Goal: Task Accomplishment & Management: Manage account settings

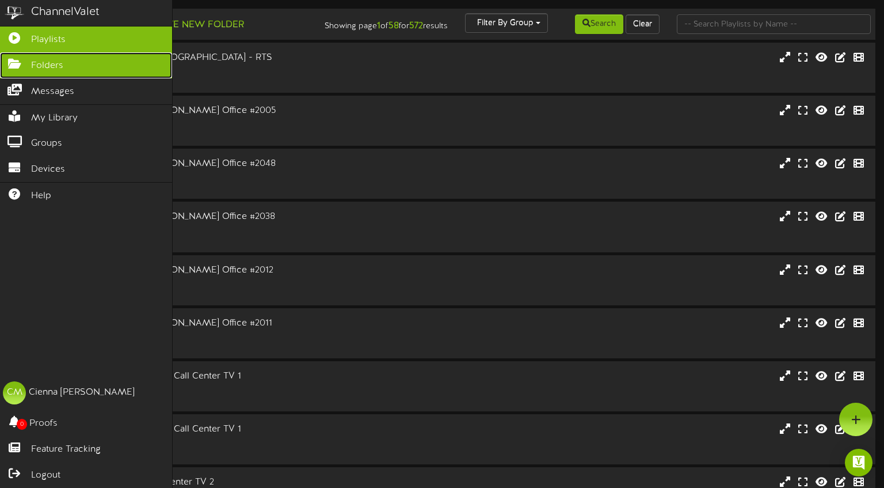
click at [24, 62] on icon at bounding box center [14, 62] width 29 height 9
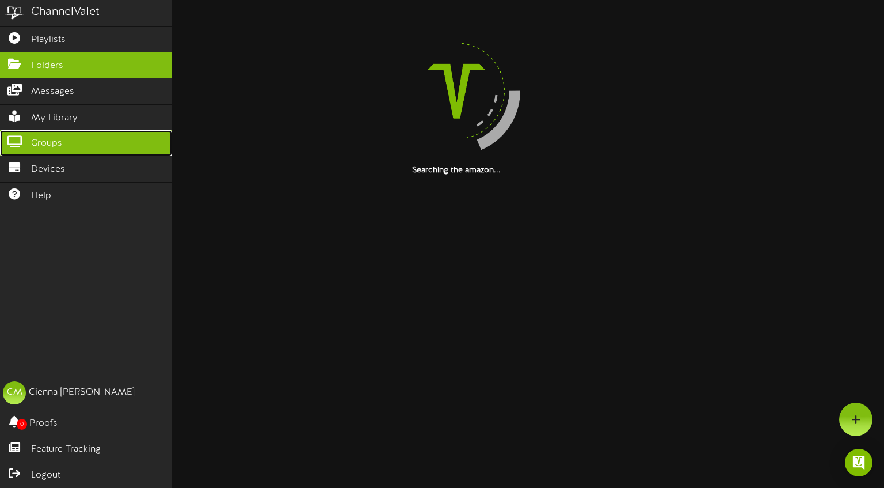
click at [68, 138] on link "Groups" at bounding box center [86, 143] width 172 height 26
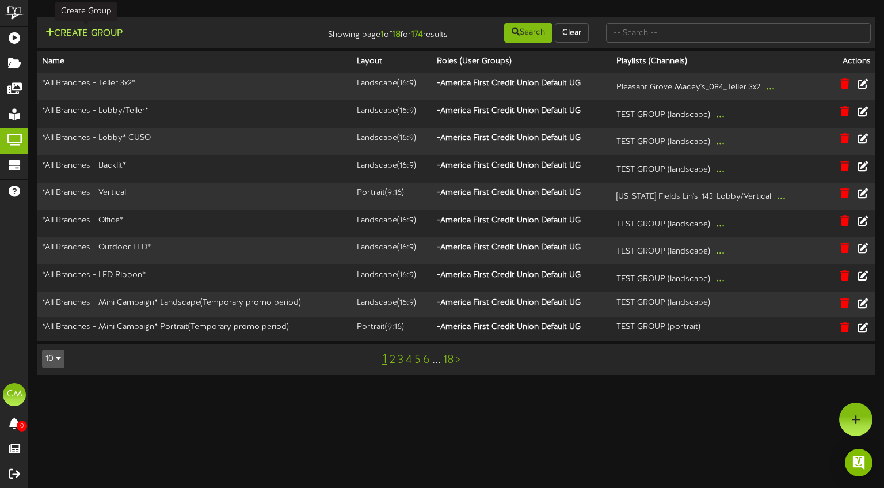
click at [70, 36] on button "Create Group" at bounding box center [84, 33] width 84 height 14
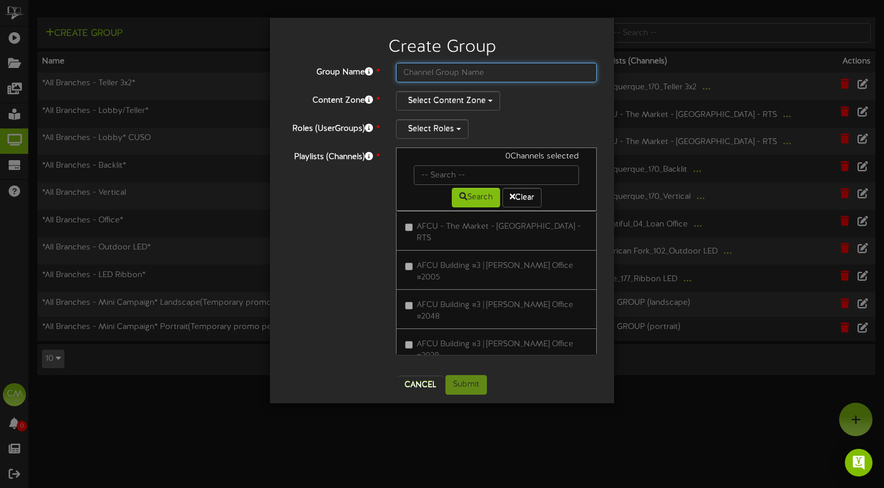
click at [430, 73] on input "text" at bounding box center [496, 73] width 201 height 20
paste input "25 - LPL Road to Retirement Overarching Campaign Update-Jul-Dec"
drag, startPoint x: 443, startPoint y: 71, endPoint x: 602, endPoint y: 71, distance: 159.5
click at [602, 71] on div "25 - LPL Road to Retirement Overarching Campaign Update-Jul-Dec" at bounding box center [496, 73] width 218 height 20
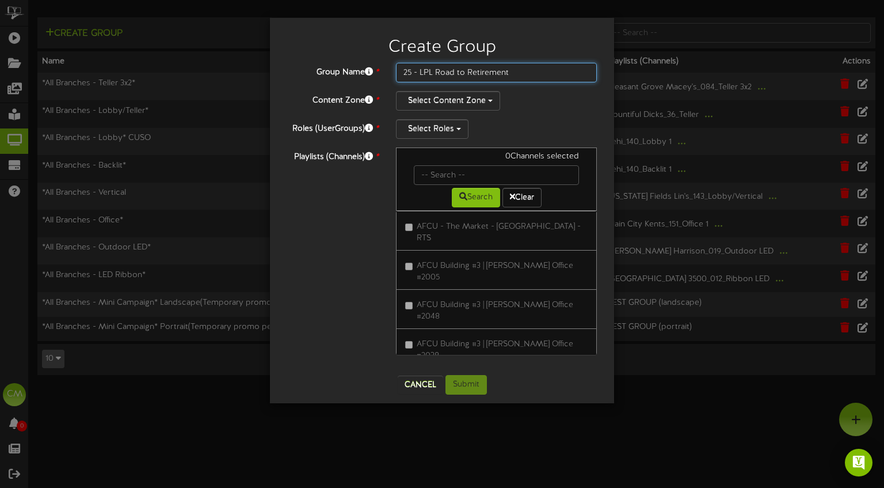
scroll to position [0, 0]
type input "25 - LPL Road to Retirement-Lobby/teller"
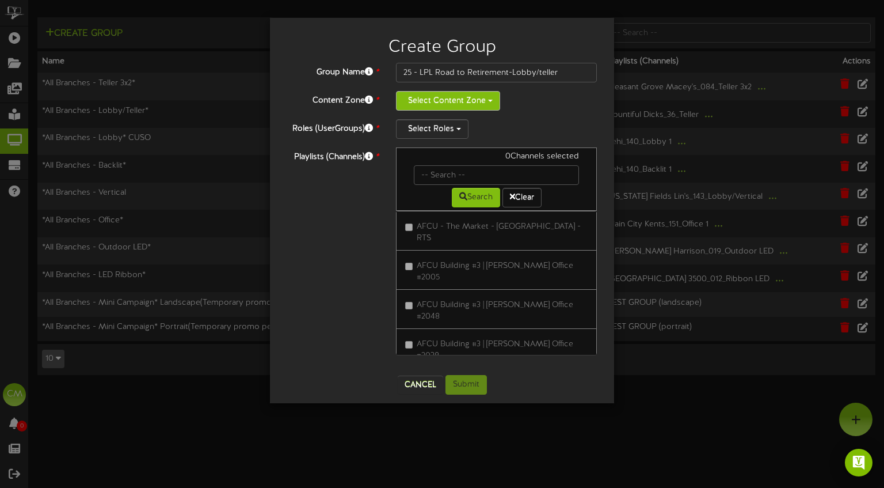
drag, startPoint x: 444, startPoint y: 98, endPoint x: 459, endPoint y: 104, distance: 16.4
click at [444, 98] on button "Select Content Zone" at bounding box center [448, 101] width 104 height 20
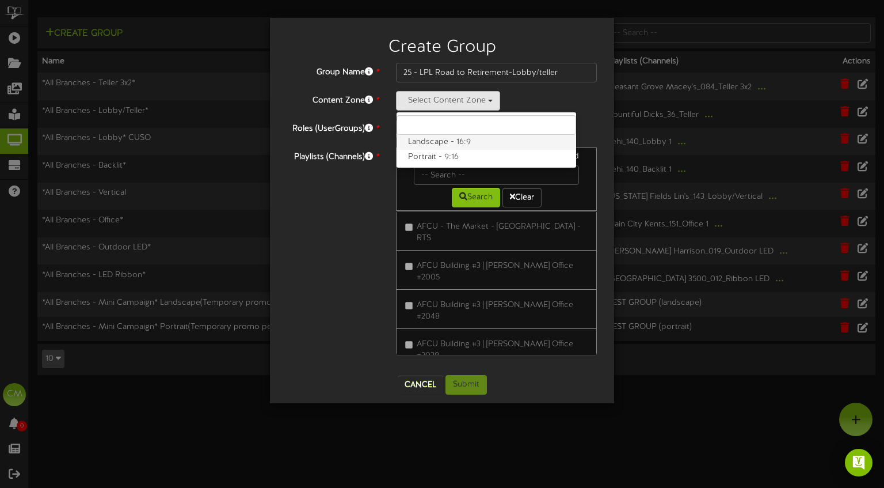
click at [455, 143] on label "Landscape - 16:9" at bounding box center [487, 142] width 180 height 15
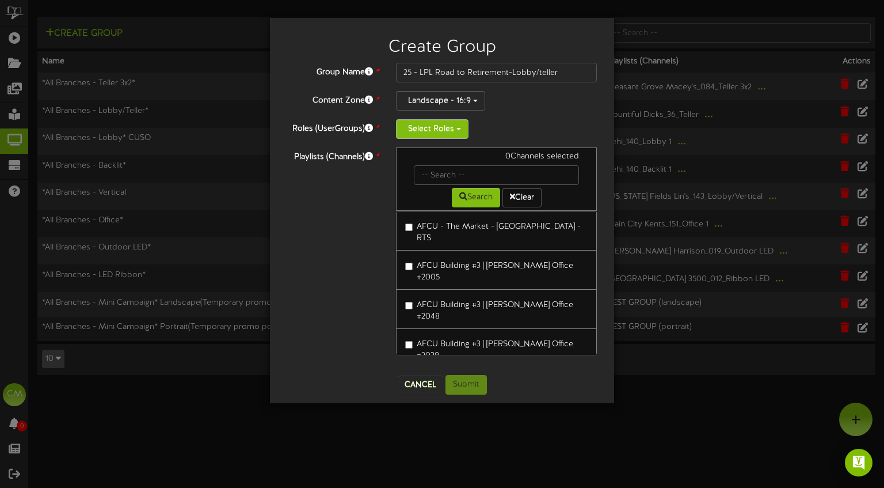
click at [444, 128] on button "Select Roles" at bounding box center [432, 129] width 73 height 20
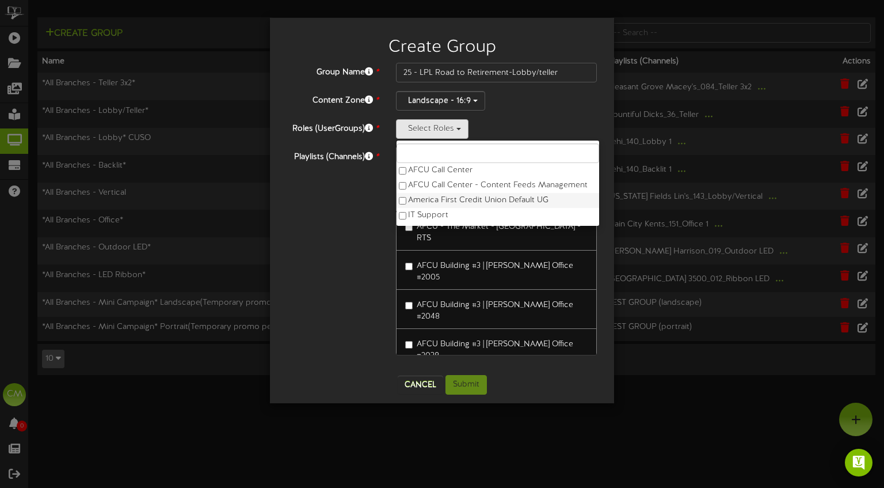
click at [427, 200] on label "America First Credit Union Default UG" at bounding box center [498, 200] width 203 height 15
click at [327, 213] on div "Playlists (Channels) * 0 Channels selected Search Clear AFCU - The Market - Par…" at bounding box center [442, 256] width 327 height 219
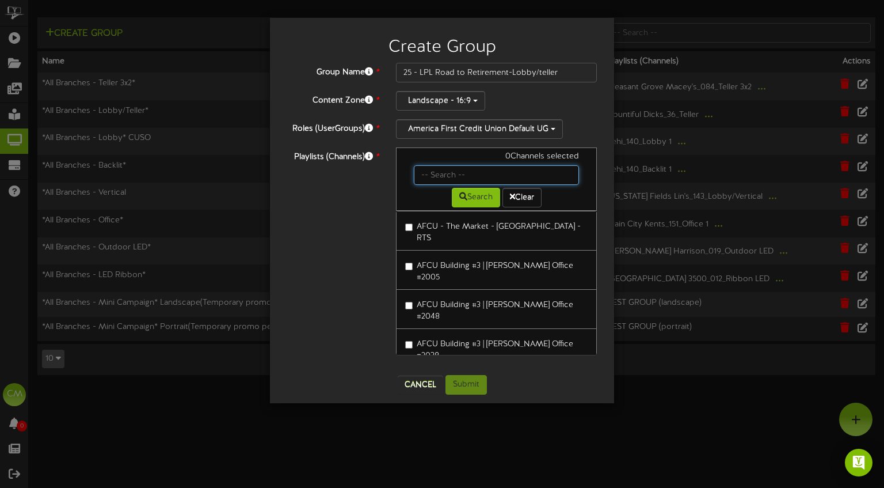
click at [456, 173] on input "text" at bounding box center [496, 175] width 165 height 20
type input "brigham"
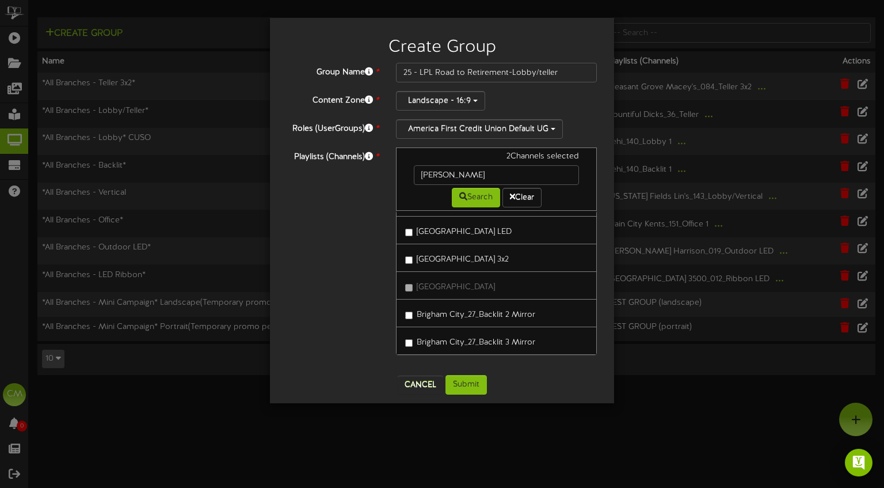
scroll to position [254, 0]
drag, startPoint x: 459, startPoint y: 170, endPoint x: 416, endPoint y: 169, distance: 43.8
click at [416, 169] on input "brigham" at bounding box center [496, 175] width 165 height 20
click at [468, 196] on button "Search" at bounding box center [476, 198] width 48 height 20
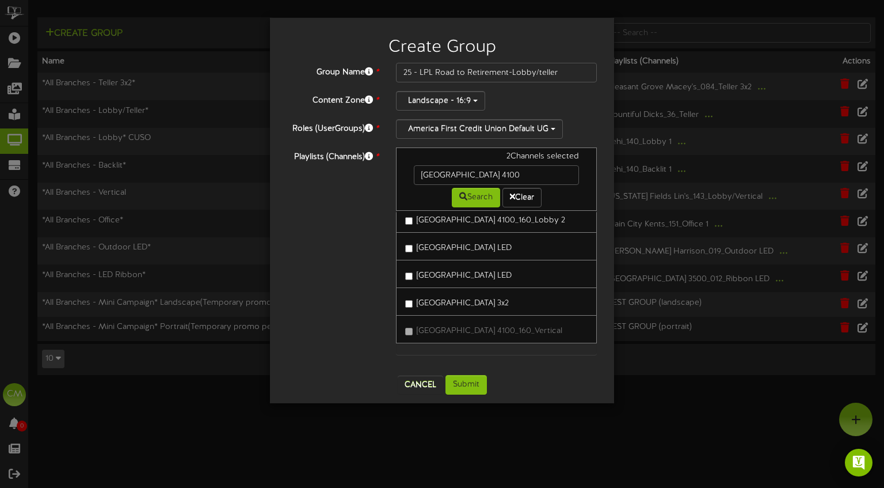
click at [410, 216] on label "West Valley 4100_160_Lobby 2" at bounding box center [485, 219] width 160 height 16
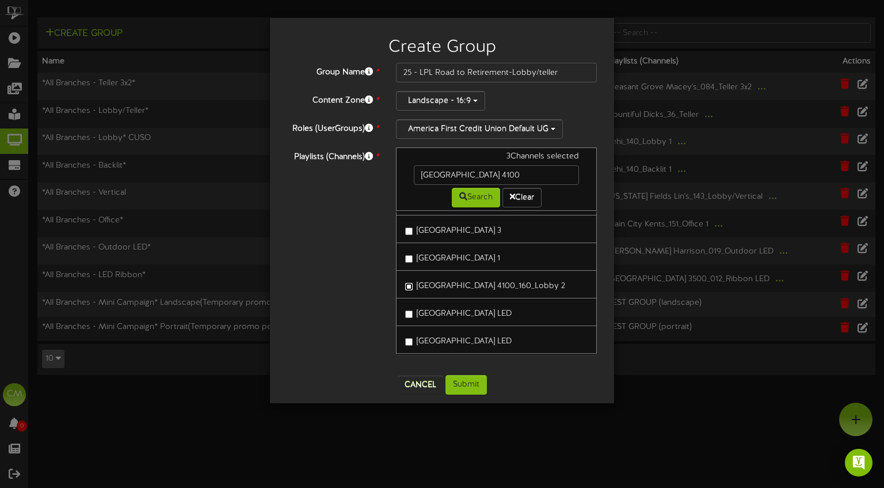
scroll to position [62, 0]
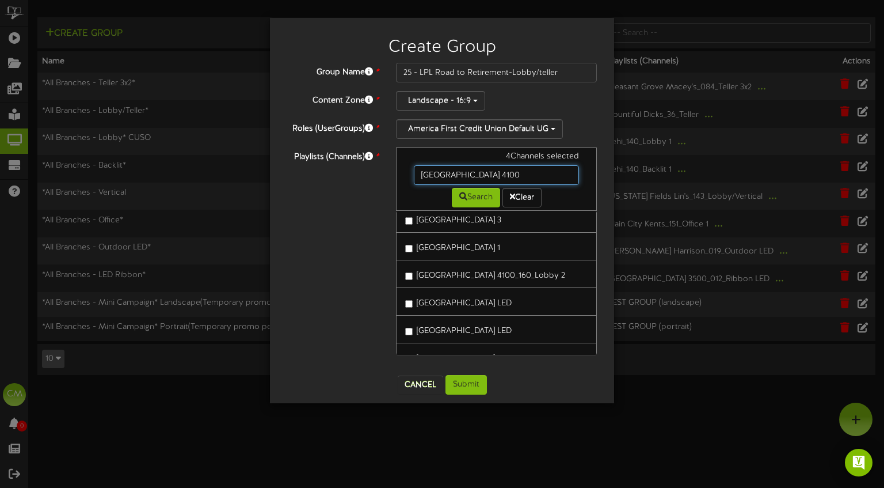
click at [501, 176] on input "west valley 4100" at bounding box center [496, 175] width 165 height 20
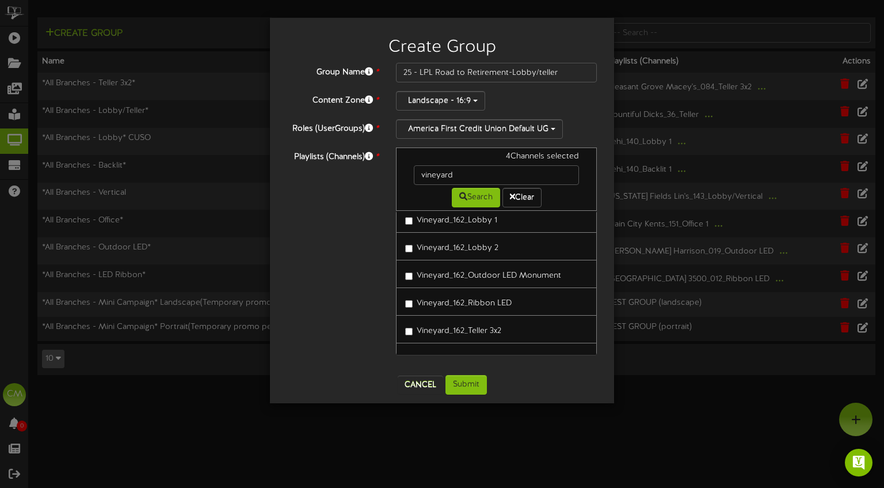
click at [422, 223] on label "Vineyard_162_Lobby 1" at bounding box center [451, 219] width 92 height 16
click at [409, 241] on label "Vineyard_162_Lobby 2" at bounding box center [451, 246] width 93 height 16
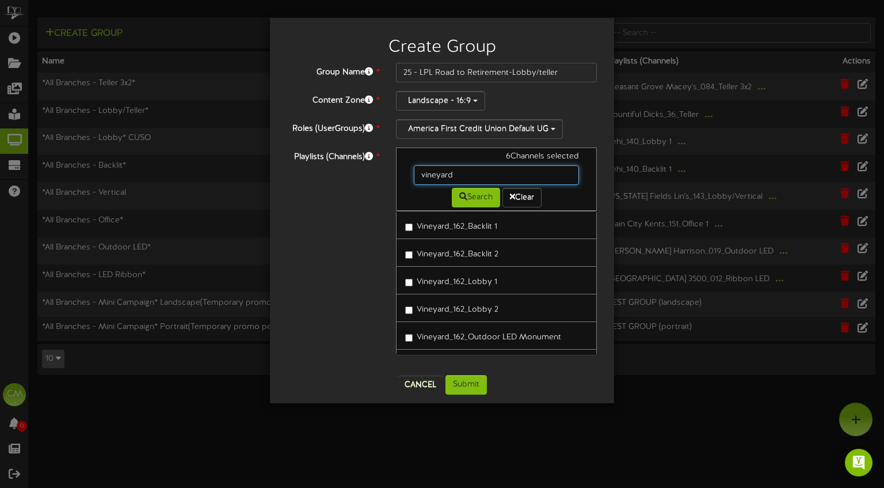
click at [485, 173] on input "vineyard" at bounding box center [496, 175] width 165 height 20
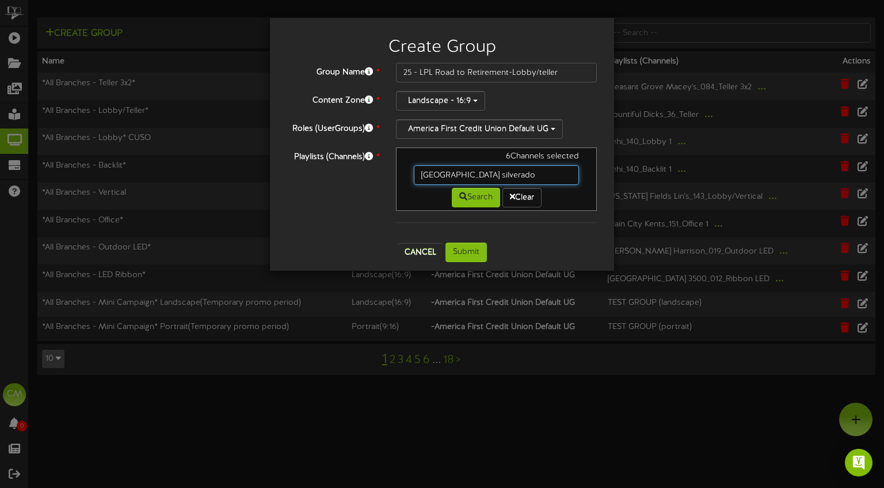
drag, startPoint x: 455, startPoint y: 172, endPoint x: 396, endPoint y: 170, distance: 59.9
click at [396, 170] on div "6 Channels selected Las vegas silverado Search Clear" at bounding box center [496, 190] width 218 height 86
type input "silverado"
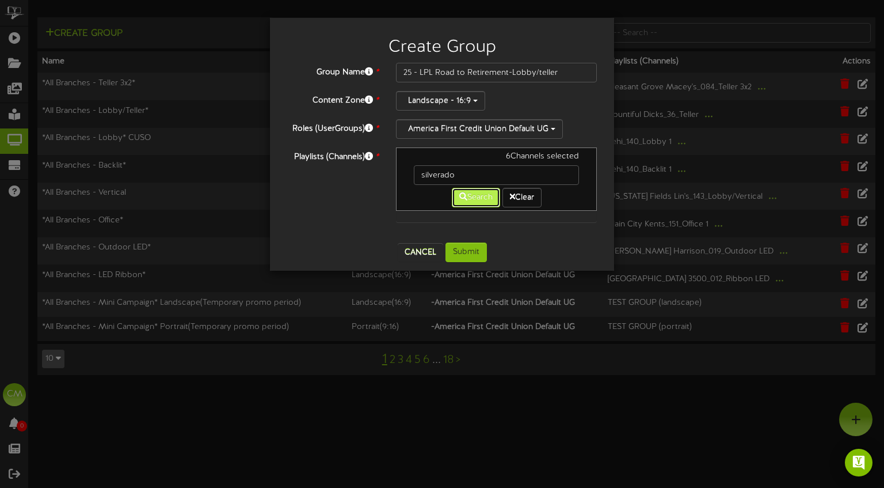
click at [471, 194] on button "Search" at bounding box center [476, 198] width 48 height 20
drag, startPoint x: 471, startPoint y: 174, endPoint x: 397, endPoint y: 177, distance: 74.3
click at [397, 177] on div "6 Channels selected silverado Search Clear" at bounding box center [496, 178] width 201 height 63
click at [484, 203] on button "Search" at bounding box center [476, 198] width 48 height 20
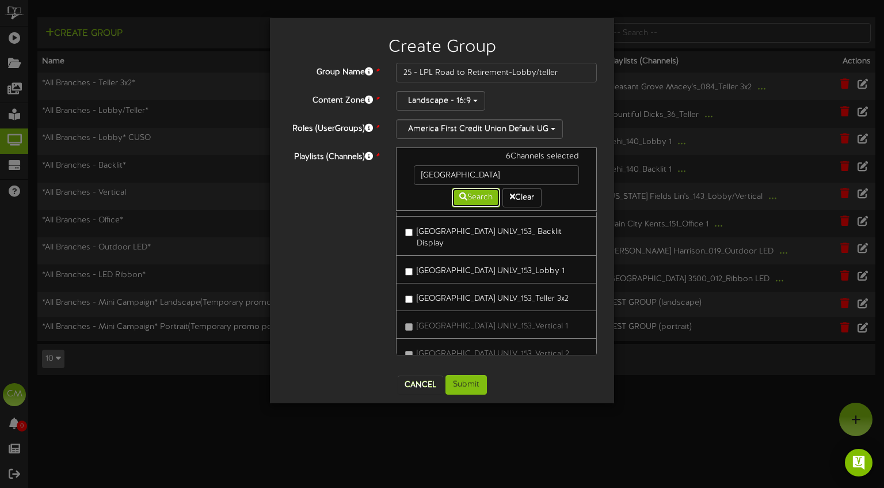
scroll to position [283, 0]
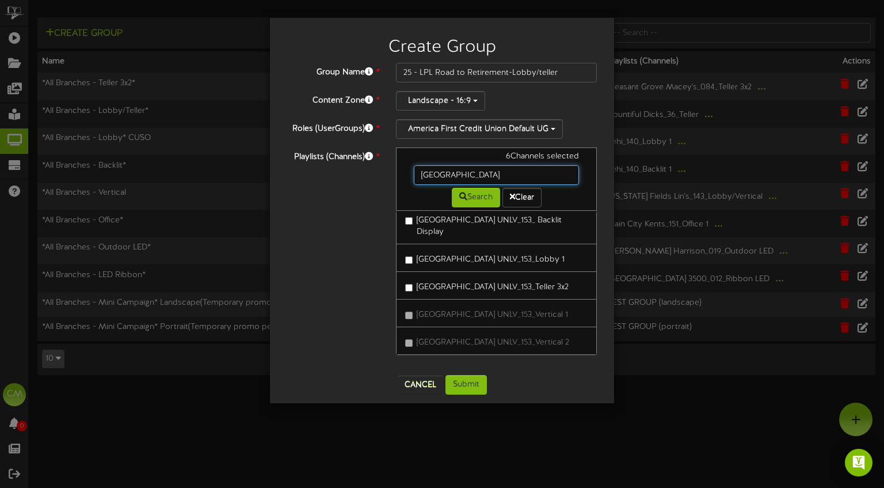
drag, startPoint x: 484, startPoint y: 174, endPoint x: 408, endPoint y: 174, distance: 76.0
click at [408, 174] on div "Las Vegas" at bounding box center [496, 175] width 183 height 20
type input "LV"
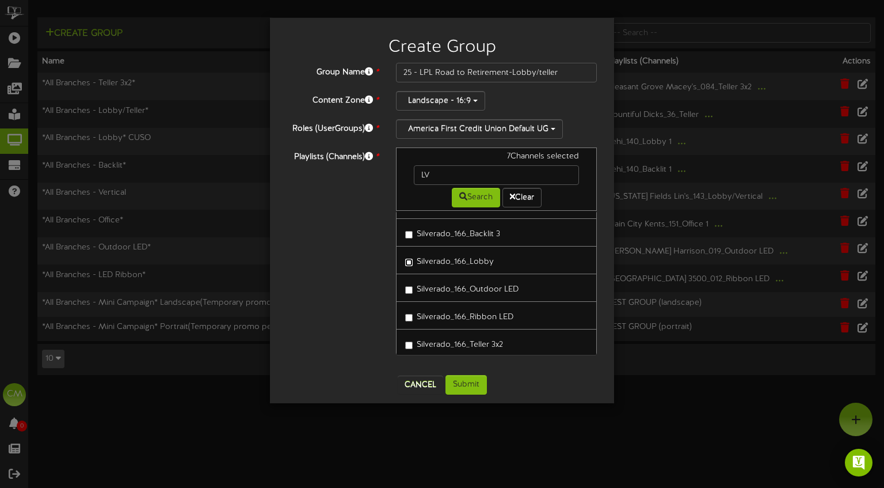
scroll to position [808, 0]
click at [442, 172] on input "LV" at bounding box center [496, 175] width 165 height 20
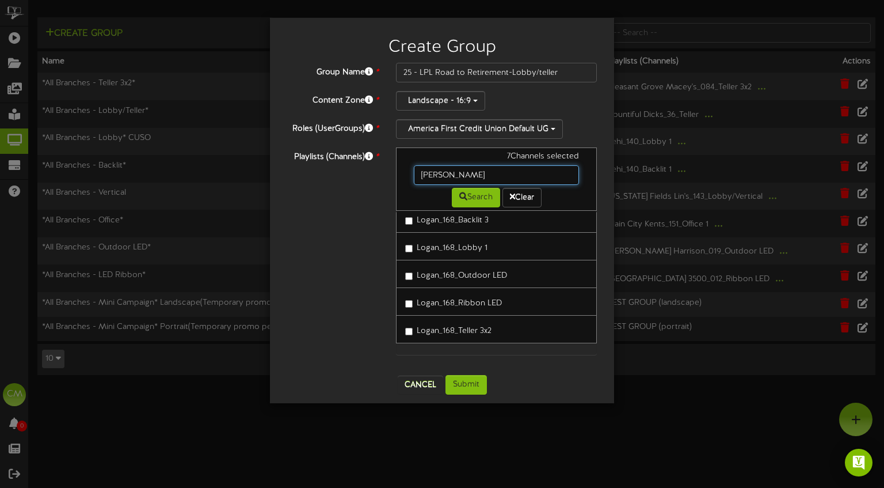
scroll to position [62, 0]
click at [449, 245] on label "Logan_168_Lobby 1" at bounding box center [446, 246] width 82 height 16
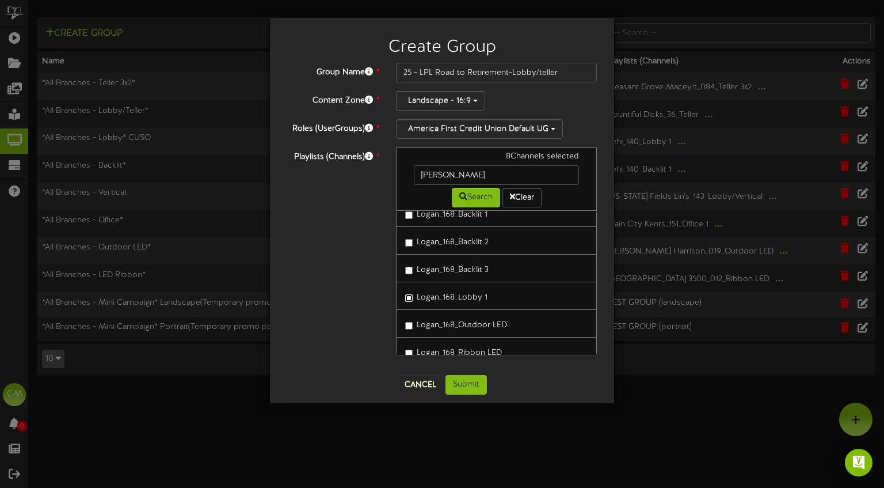
scroll to position [0, 0]
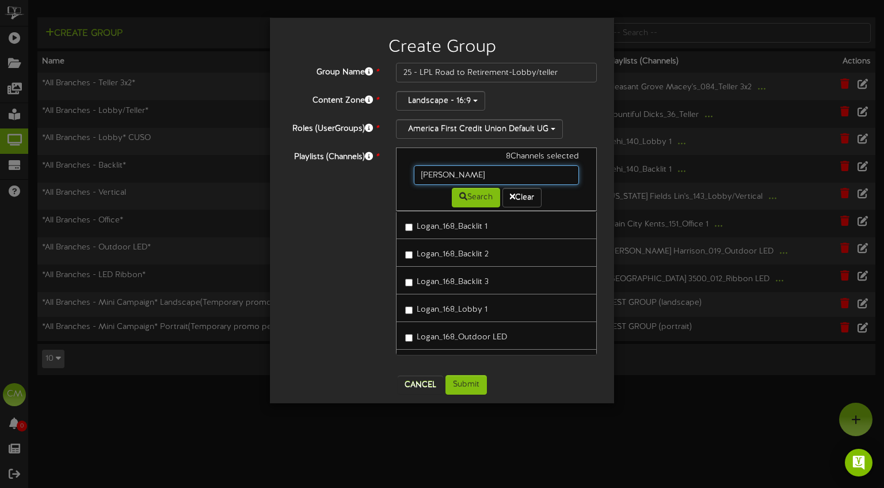
click at [455, 171] on input "logan" at bounding box center [496, 175] width 165 height 20
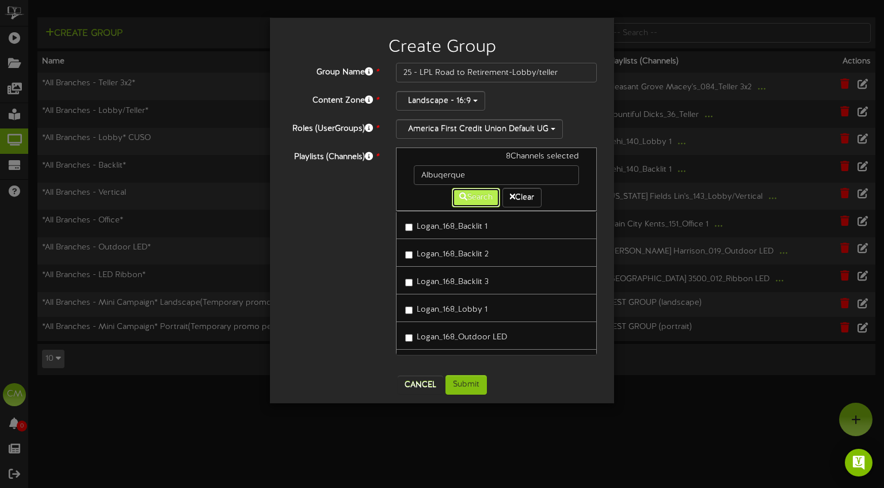
click at [476, 201] on button "Search" at bounding box center [476, 198] width 48 height 20
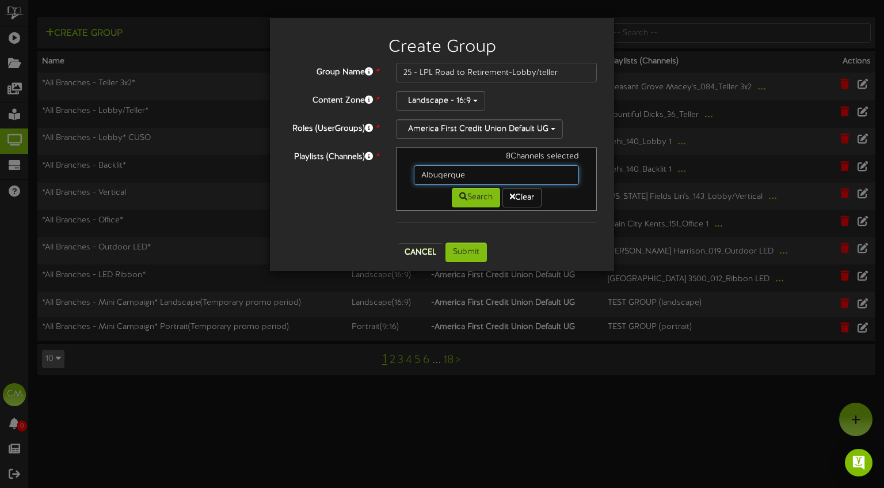
click at [473, 172] on input "Albuqerque" at bounding box center [496, 175] width 165 height 20
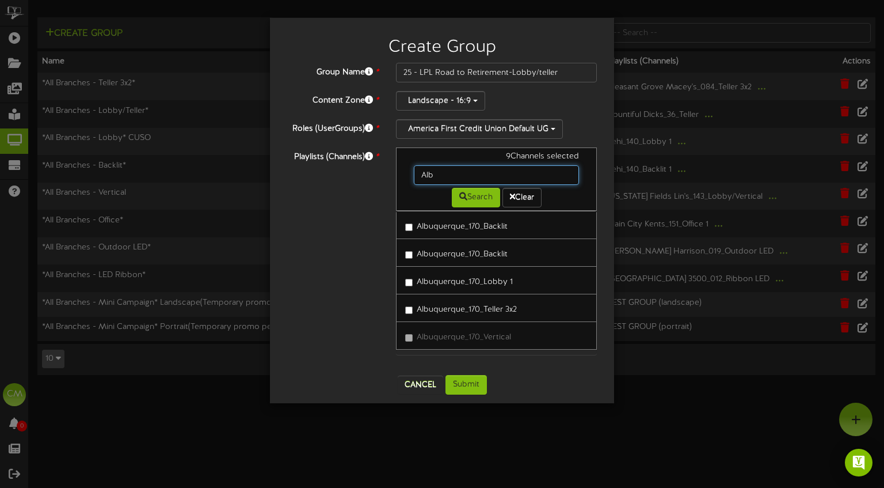
click at [484, 170] on input "Alb" at bounding box center [496, 175] width 165 height 20
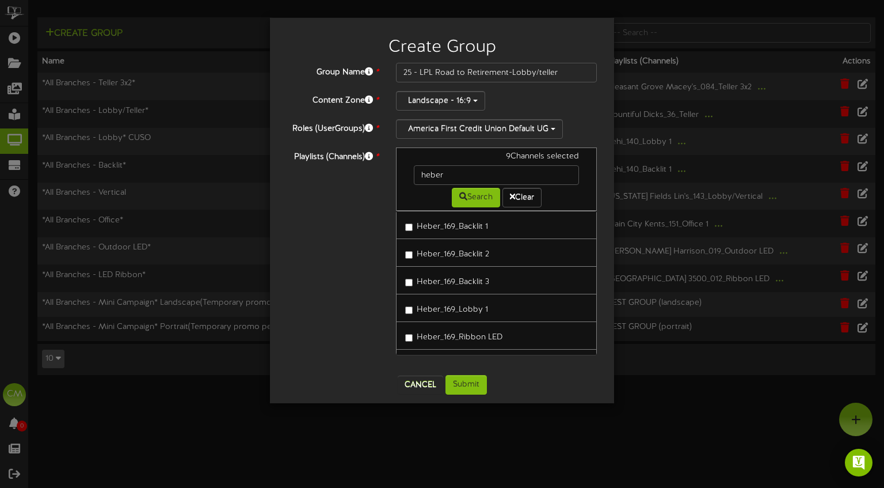
click at [436, 302] on label "Heber_169_Lobby 1" at bounding box center [446, 308] width 83 height 16
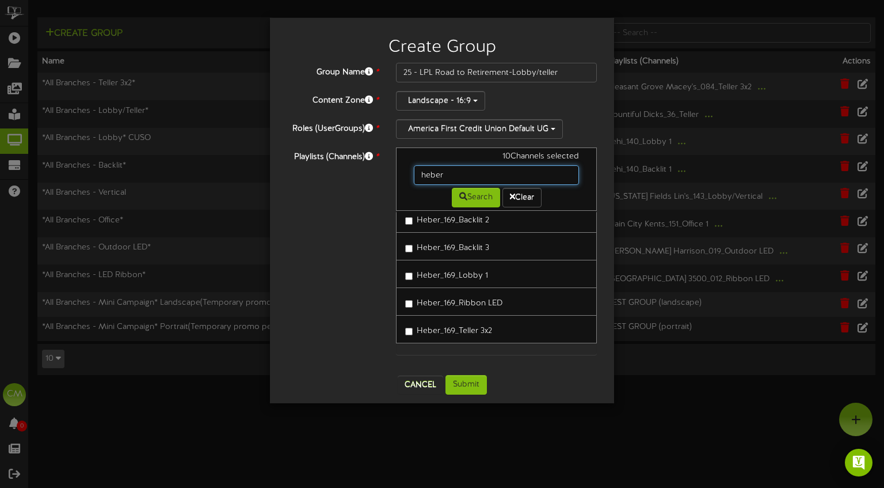
click at [451, 166] on input "heber" at bounding box center [496, 175] width 165 height 20
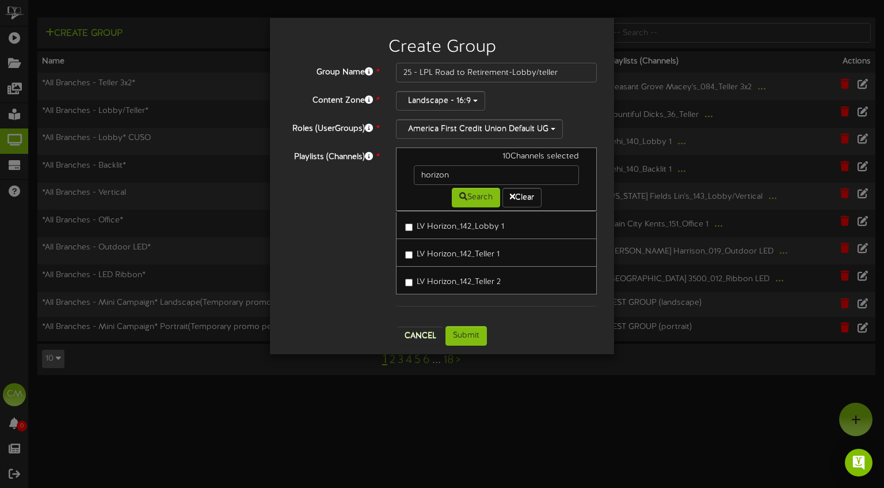
click at [413, 226] on label "LV Horizon_142_Lobby 1" at bounding box center [454, 225] width 99 height 16
click at [407, 245] on label "LV Horizon_142_Teller 1" at bounding box center [452, 253] width 94 height 16
click at [409, 270] on link "LV Horizon_142_Teller 2" at bounding box center [496, 280] width 201 height 28
click at [411, 277] on label "LV Horizon_142_Teller 2" at bounding box center [453, 280] width 96 height 16
click at [477, 179] on input "horizon" at bounding box center [496, 175] width 165 height 20
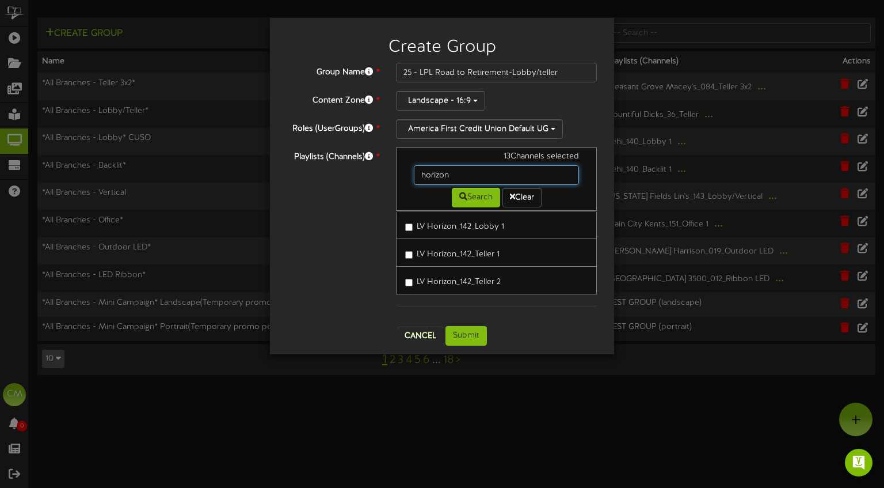
click at [477, 179] on input "horizon" at bounding box center [496, 175] width 165 height 20
click at [475, 197] on button "Search" at bounding box center [476, 198] width 48 height 20
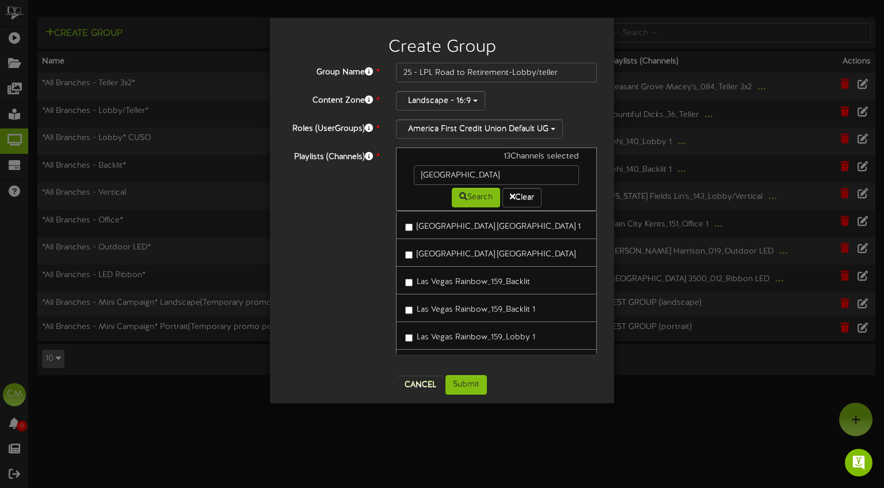
click at [469, 230] on label "Las Vegas Durango_139_Lobby 1" at bounding box center [493, 225] width 176 height 16
click at [415, 254] on label "Las Vegas Durango_139_Teller" at bounding box center [490, 253] width 170 height 16
click at [488, 171] on input "Las Vegas" at bounding box center [496, 175] width 165 height 20
type input "L"
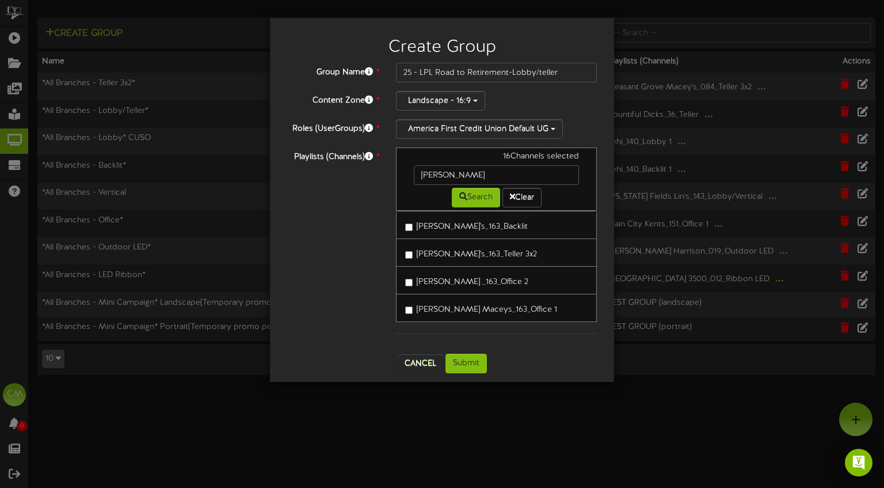
click at [411, 305] on label "Murray Maceys_163_Office 1" at bounding box center [481, 308] width 152 height 16
click at [450, 181] on input "murray" at bounding box center [496, 175] width 165 height 20
click at [411, 288] on link "Murray Maceys _163_Office 2" at bounding box center [496, 280] width 201 height 28
click at [455, 178] on input "murray" at bounding box center [496, 175] width 165 height 20
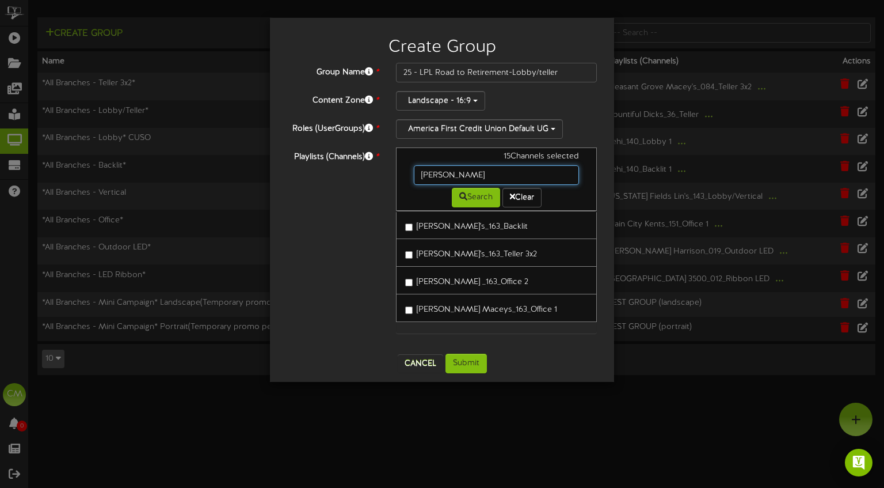
click at [455, 178] on input "murray" at bounding box center [496, 175] width 165 height 20
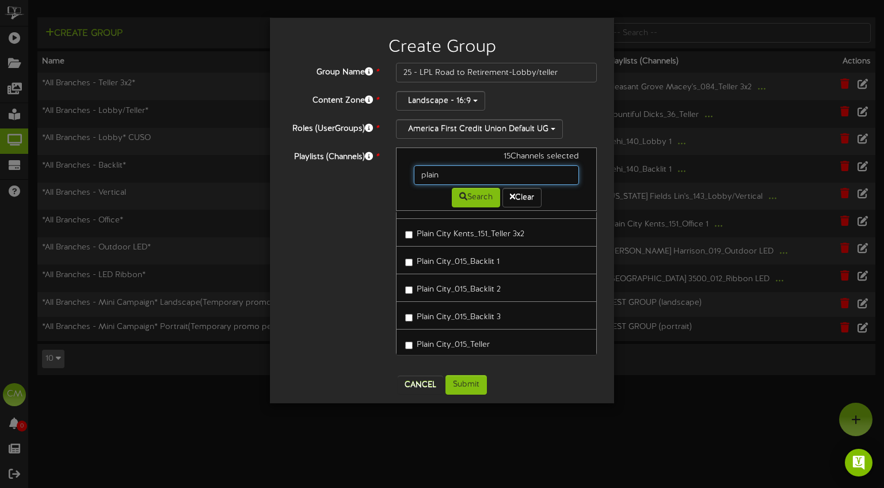
scroll to position [89, 0]
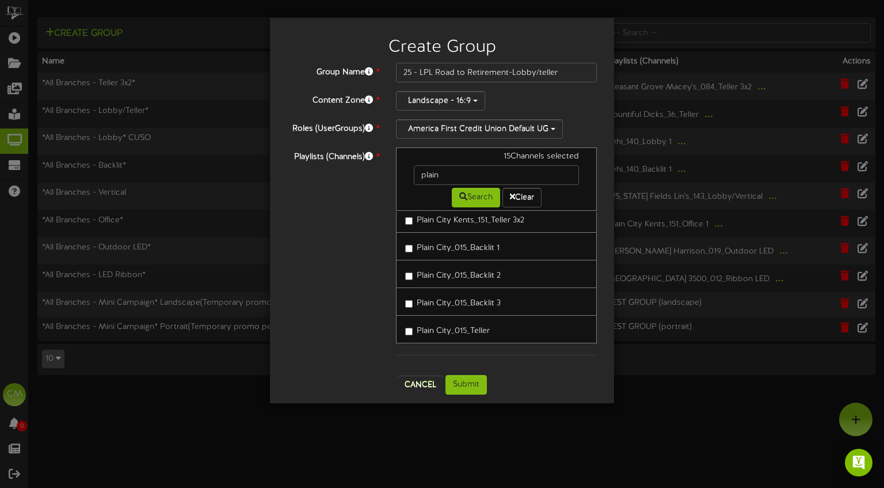
click at [409, 326] on label "Plain City_015_Teller" at bounding box center [447, 329] width 85 height 16
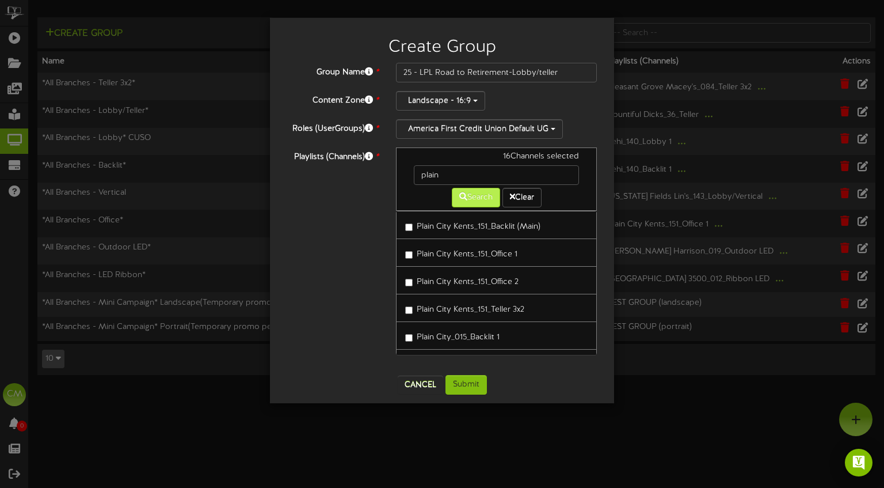
scroll to position [1, 0]
click at [466, 169] on input "plain" at bounding box center [496, 175] width 165 height 20
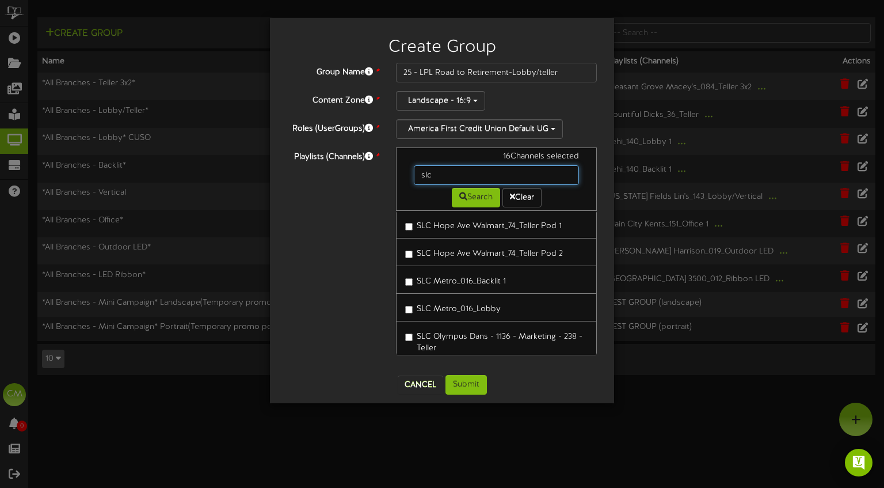
scroll to position [211, 0]
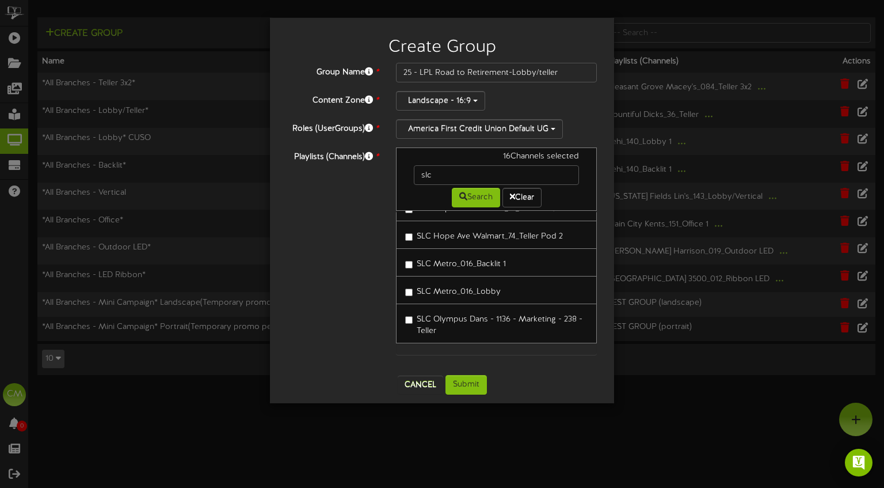
click at [413, 289] on label "SLC Metro_016_Lobby" at bounding box center [453, 290] width 96 height 16
click at [463, 171] on input "slc" at bounding box center [496, 175] width 165 height 20
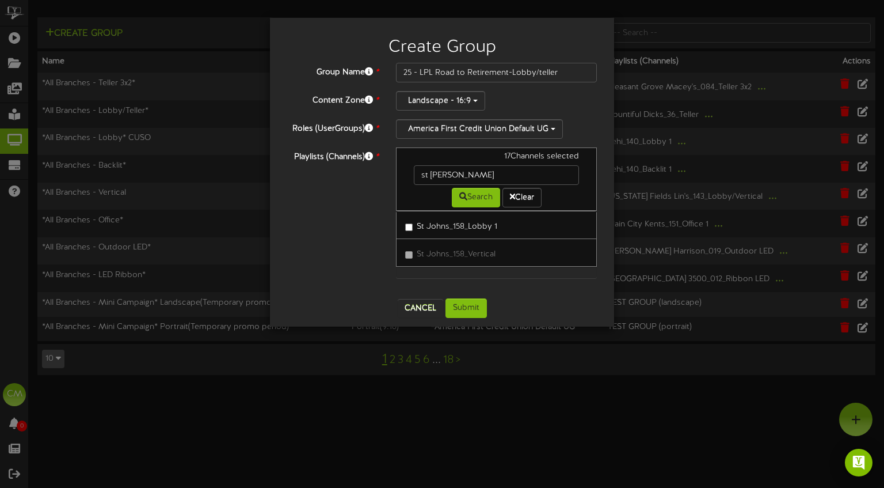
click at [438, 228] on label "St Johns_158_Lobby 1" at bounding box center [451, 225] width 92 height 16
click at [493, 176] on input "st johns" at bounding box center [496, 175] width 165 height 20
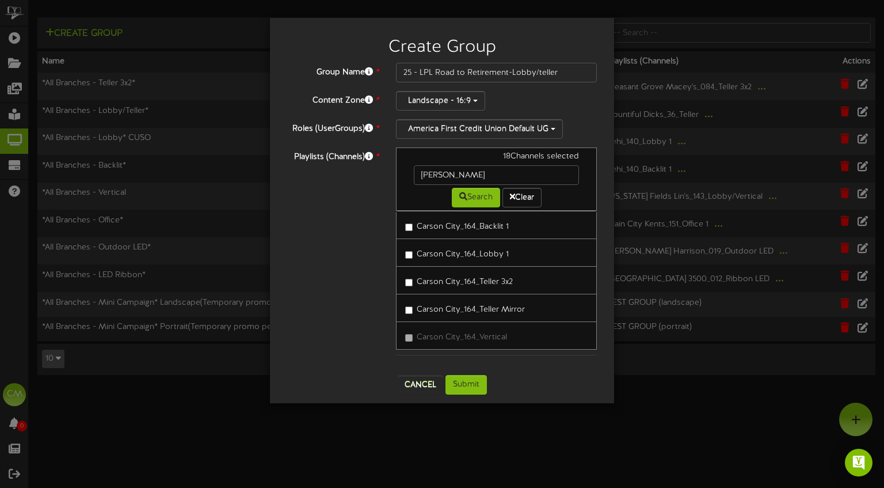
click at [431, 249] on label "Carson City_164_Lobby 1" at bounding box center [457, 253] width 104 height 16
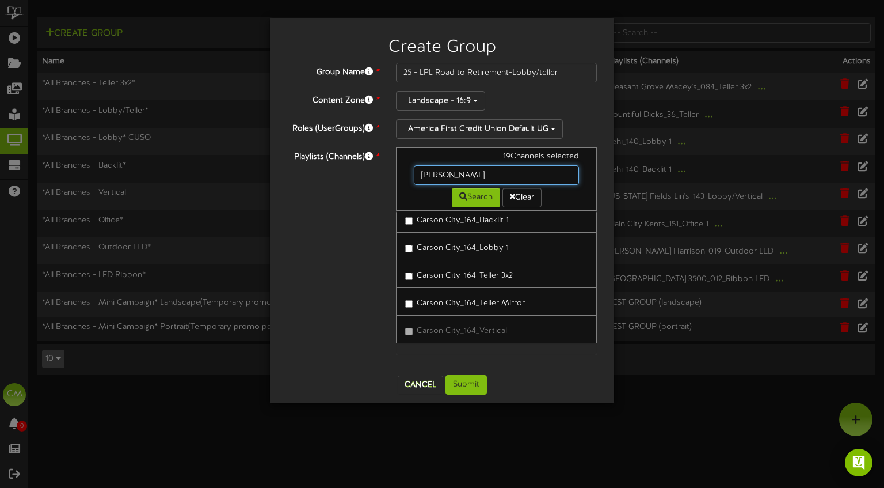
click at [459, 173] on input "carson" at bounding box center [496, 175] width 165 height 20
click at [415, 303] on label "Carson City_164_Teller Mirror" at bounding box center [465, 302] width 120 height 16
click at [480, 183] on input "carson" at bounding box center [496, 175] width 165 height 20
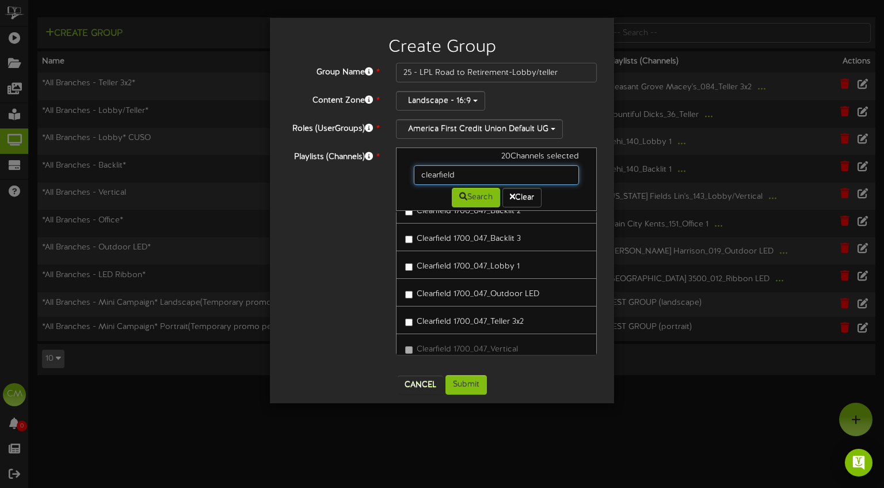
scroll to position [45, 0]
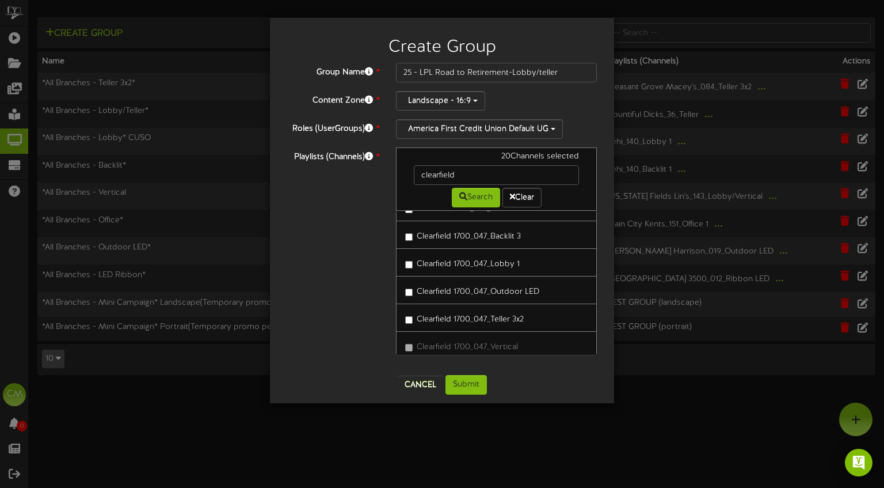
click at [415, 262] on label "Clearfield 1700_047_Lobby 1" at bounding box center [462, 262] width 115 height 16
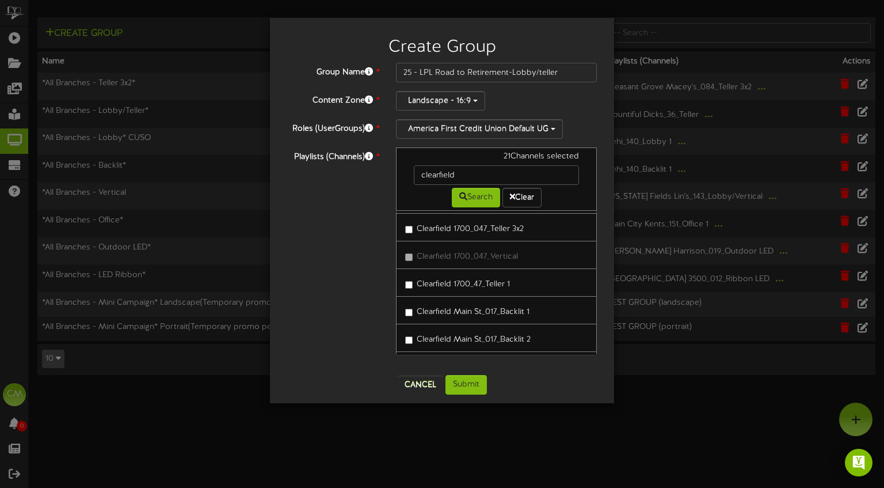
scroll to position [138, 0]
click at [417, 282] on label "Clearfield 1700_47_Teller 1" at bounding box center [457, 280] width 105 height 16
click at [413, 281] on label "Clearfield Main St_017_Lobby 1" at bounding box center [467, 284] width 124 height 16
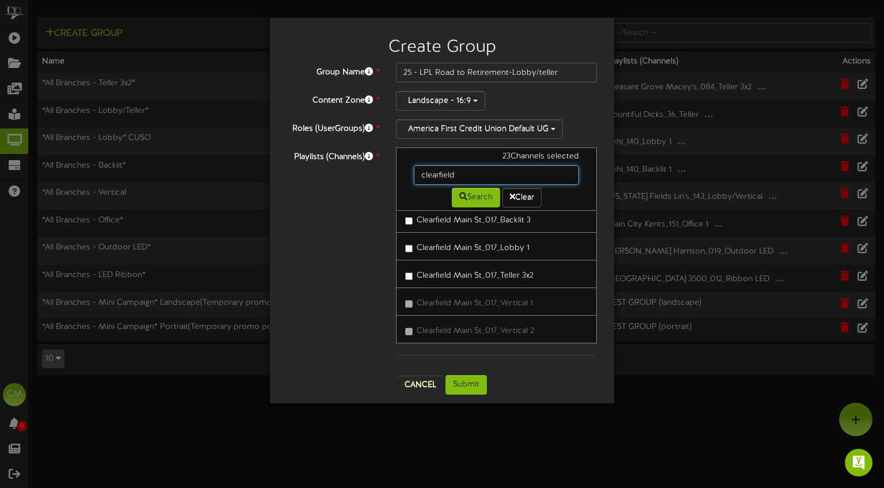
click at [481, 172] on input "clearfield" at bounding box center [496, 175] width 165 height 20
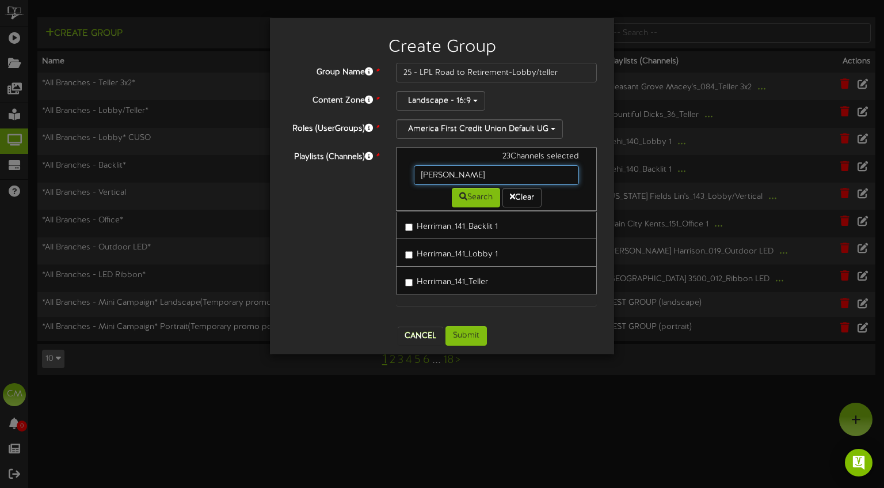
scroll to position [0, 0]
click at [431, 256] on label "Herriman_141_Lobby 1" at bounding box center [451, 253] width 93 height 16
click at [430, 276] on label "Herriman_141_Teller" at bounding box center [446, 280] width 83 height 16
click at [516, 173] on input "herriman" at bounding box center [496, 175] width 165 height 20
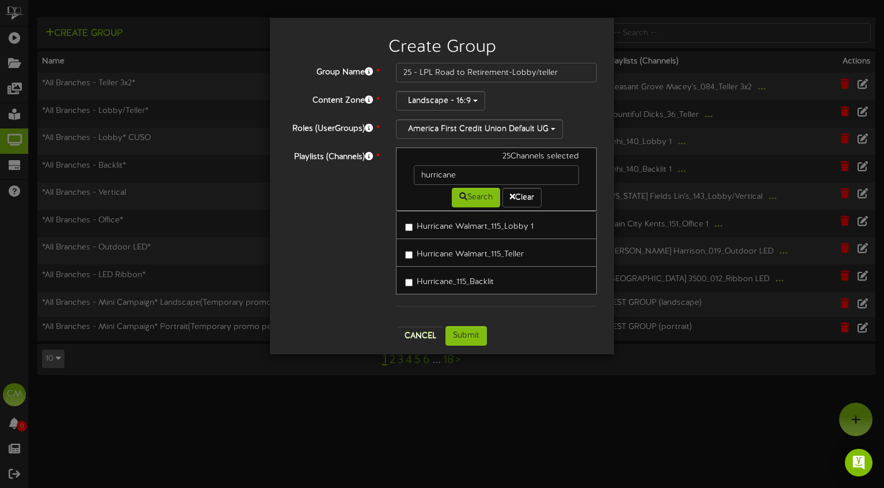
drag, startPoint x: 487, startPoint y: 227, endPoint x: 464, endPoint y: 243, distance: 27.3
click at [487, 227] on label "Hurricane Walmart_115_Lobby 1" at bounding box center [469, 225] width 128 height 16
click at [450, 248] on label "Hurricane Walmart_115_Teller" at bounding box center [464, 253] width 119 height 16
click at [476, 175] on input "hurricane" at bounding box center [496, 175] width 165 height 20
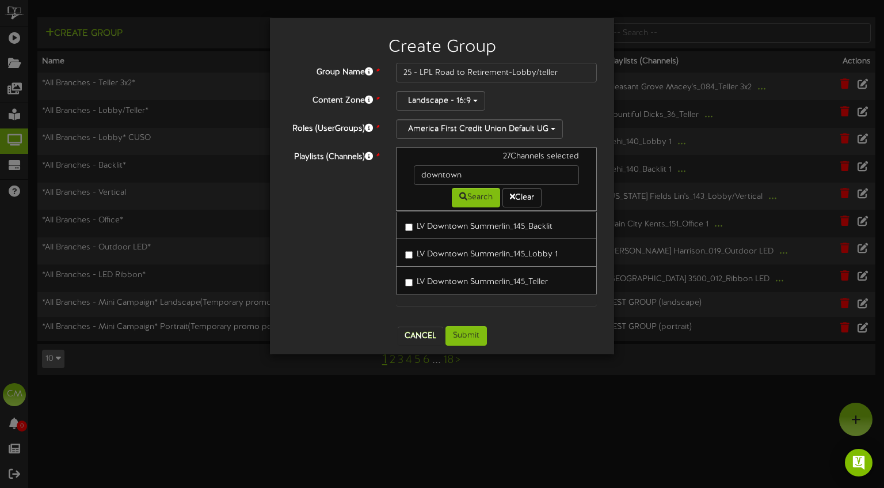
click at [428, 249] on label "LV Downtown Summerlin_145_Lobby 1" at bounding box center [481, 253] width 153 height 16
click at [460, 278] on label "LV Downtown Summerlin_145_Teller" at bounding box center [476, 280] width 143 height 16
click at [478, 168] on input "downtown" at bounding box center [496, 175] width 165 height 20
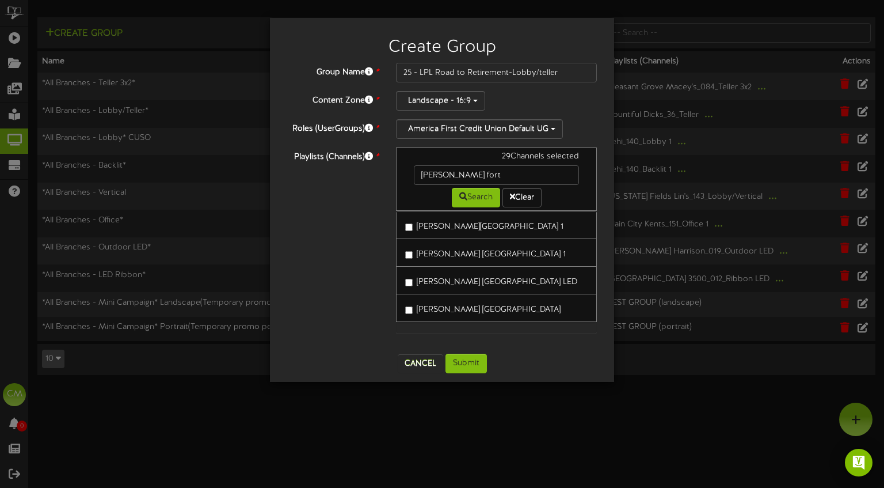
click at [455, 253] on label "Layton Fort Lane_005_Lobby 1" at bounding box center [485, 253] width 161 height 16
click at [422, 310] on label "Layton Fort Lane_005_Teller" at bounding box center [482, 308] width 155 height 16
click at [475, 178] on input "layton fort" at bounding box center [496, 175] width 165 height 20
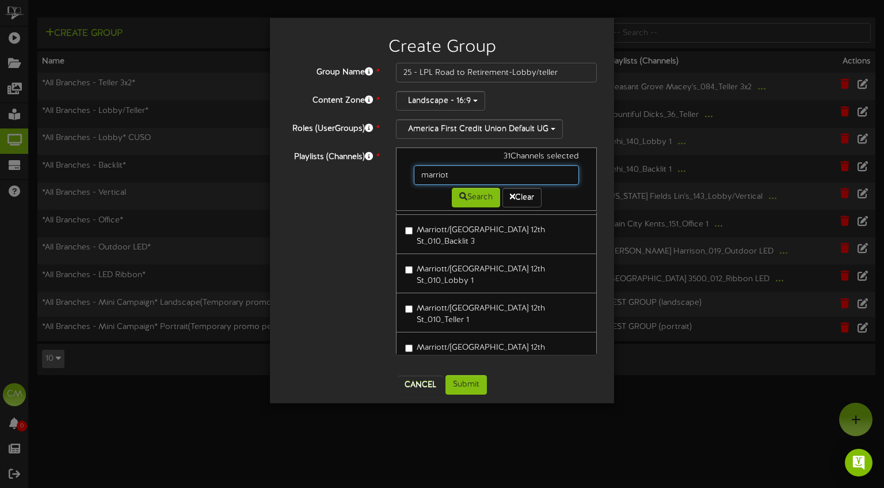
scroll to position [74, 0]
click at [406, 260] on label "Marriott/Slaterville 12th St_010_Lobby 1" at bounding box center [496, 273] width 183 height 27
click at [410, 299] on label "Marriott/Slaterville 12th St_010_Teller 1" at bounding box center [496, 312] width 183 height 27
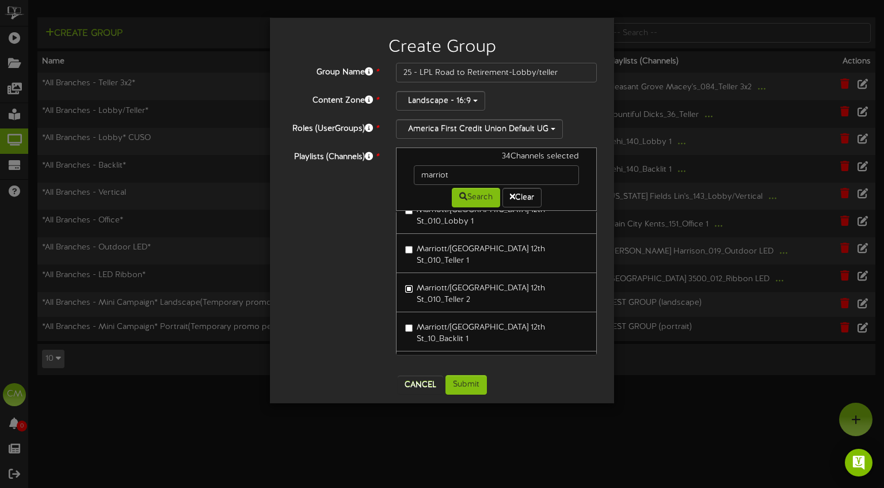
scroll to position [145, 0]
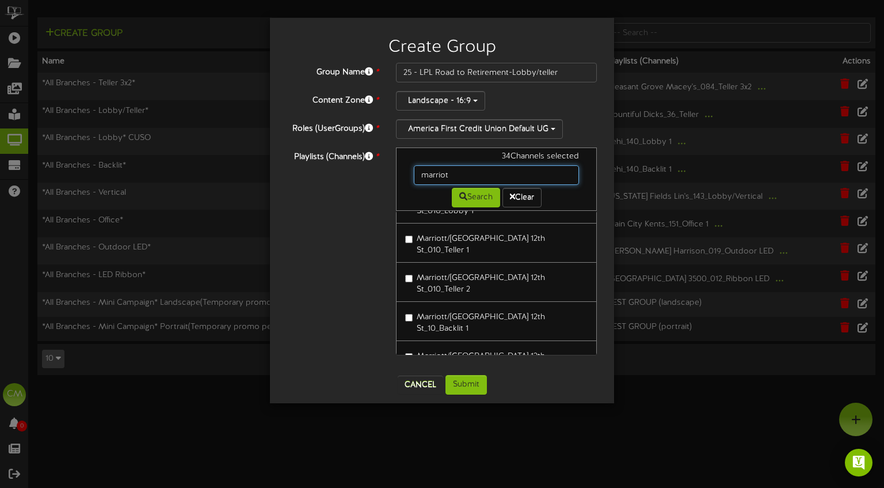
click at [458, 174] on input "marriot" at bounding box center [496, 175] width 165 height 20
click at [456, 176] on input "marriot" at bounding box center [496, 175] width 165 height 20
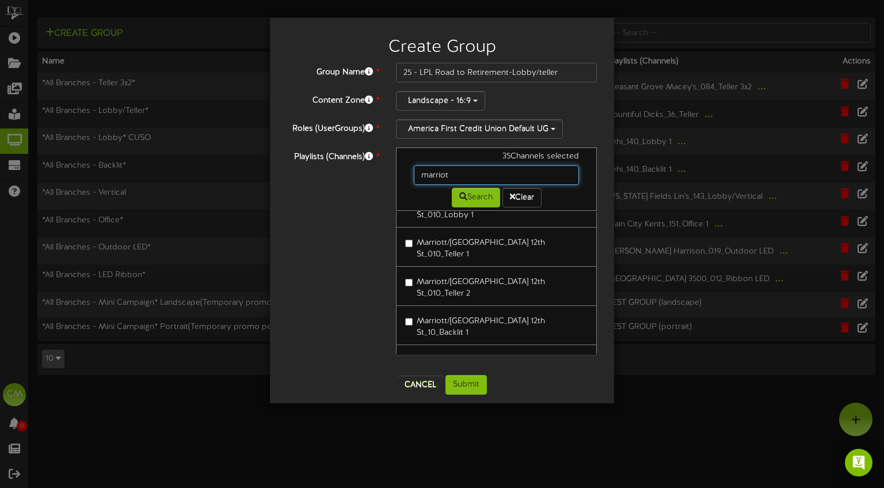
click at [455, 176] on input "marriot" at bounding box center [496, 175] width 165 height 20
click at [424, 429] on label "Marriott/Slaterville_10_DriveUp Teller" at bounding box center [477, 437] width 145 height 16
click at [474, 174] on input "marriot" at bounding box center [496, 175] width 165 height 20
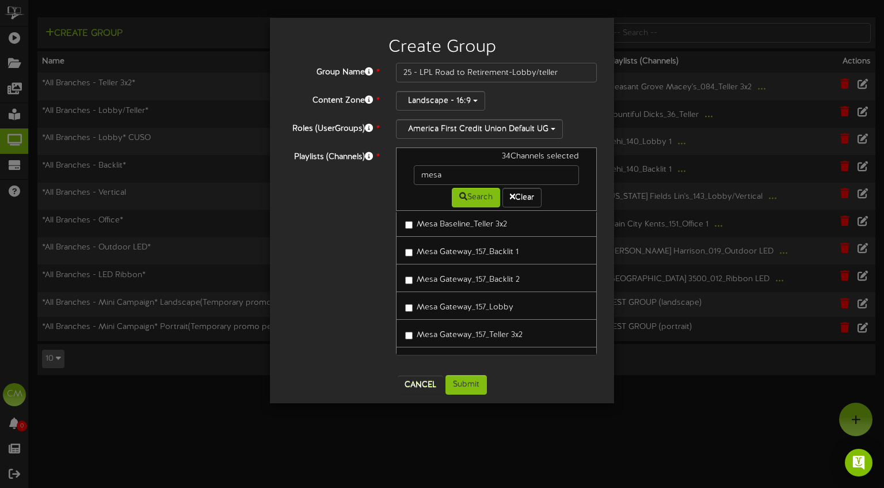
click at [438, 302] on label "Mesa Gateway_157_Lobby" at bounding box center [459, 306] width 108 height 16
click at [428, 333] on label "Mesa Gateway_157_Teller 3x2" at bounding box center [463, 333] width 117 height 16
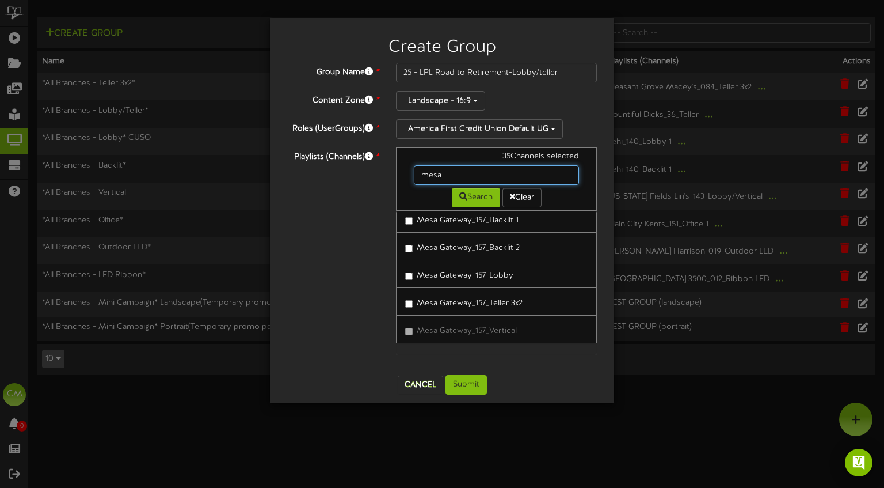
click at [454, 180] on input "mesa" at bounding box center [496, 175] width 165 height 20
click at [454, 179] on input "mesa" at bounding box center [496, 175] width 165 height 20
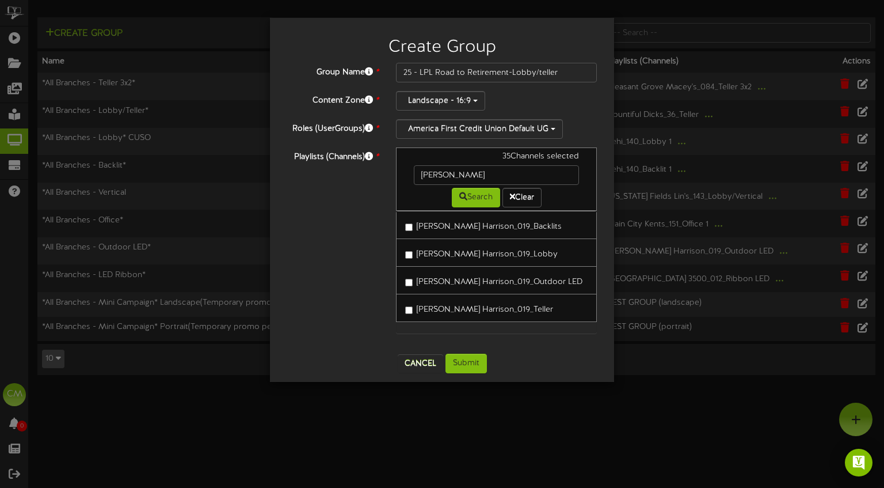
click at [452, 250] on label "Ogden Harrison_019_Lobby" at bounding box center [481, 253] width 153 height 16
click at [413, 307] on label "Ogden Harrison_019_Teller" at bounding box center [479, 308] width 148 height 16
click at [485, 177] on input "ogden harrison" at bounding box center [496, 175] width 165 height 20
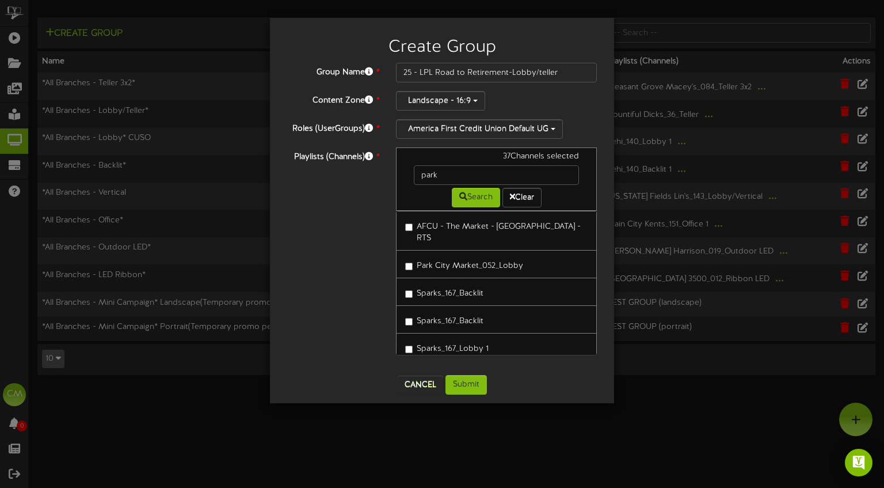
click at [444, 256] on label "Park City Market_052_Lobby" at bounding box center [464, 264] width 118 height 16
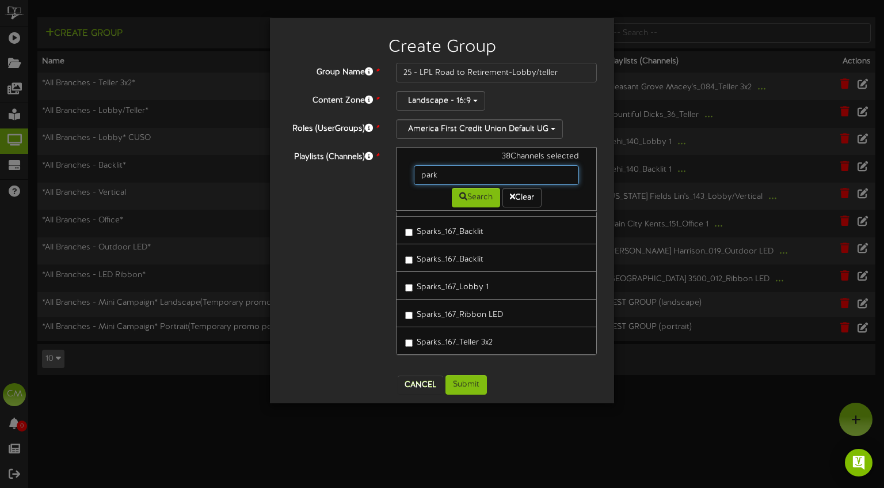
click at [485, 180] on input "park" at bounding box center [496, 175] width 165 height 20
drag, startPoint x: 468, startPoint y: 196, endPoint x: 469, endPoint y: 202, distance: 6.4
click at [468, 196] on button "Search" at bounding box center [476, 198] width 48 height 20
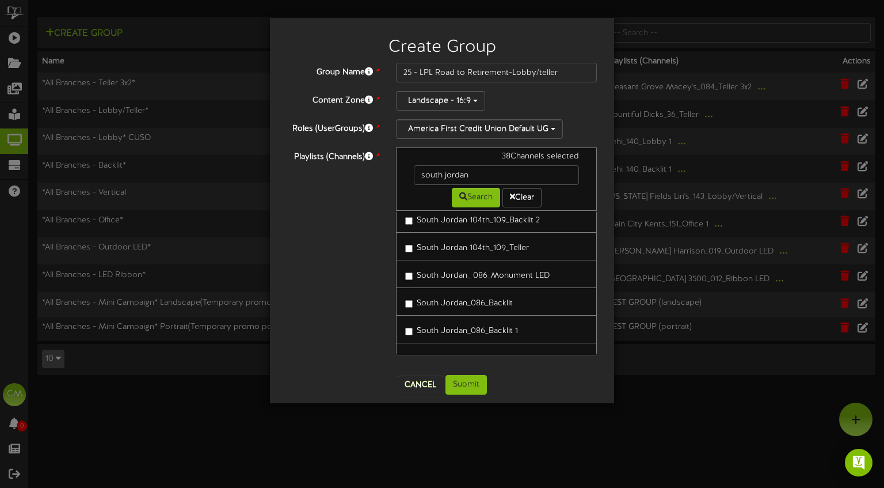
click at [413, 245] on label "South Jordan 104th_109_Teller" at bounding box center [467, 246] width 124 height 16
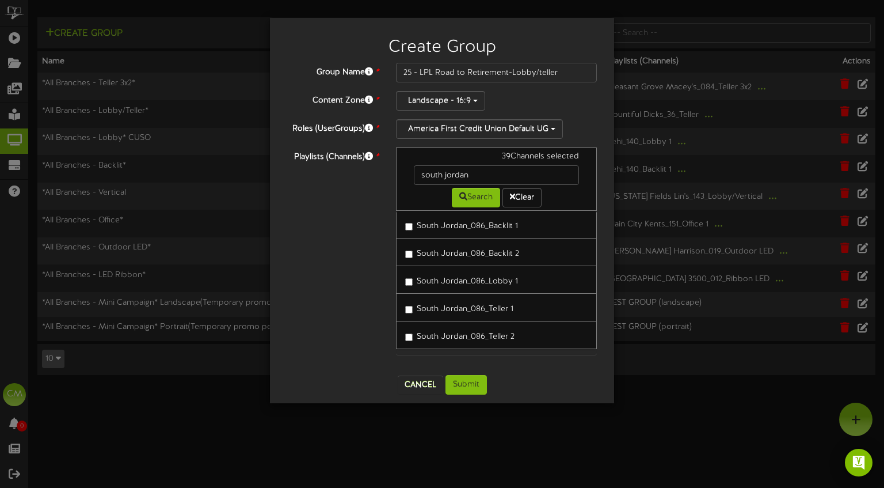
scroll to position [168, 0]
click at [414, 279] on label "South Jordan_086_Lobby 1" at bounding box center [461, 279] width 113 height 16
click at [410, 303] on label "South Jordan_086_Teller 1" at bounding box center [459, 306] width 108 height 16
click at [414, 330] on label "South Jordan_086_Teller 2" at bounding box center [459, 334] width 109 height 16
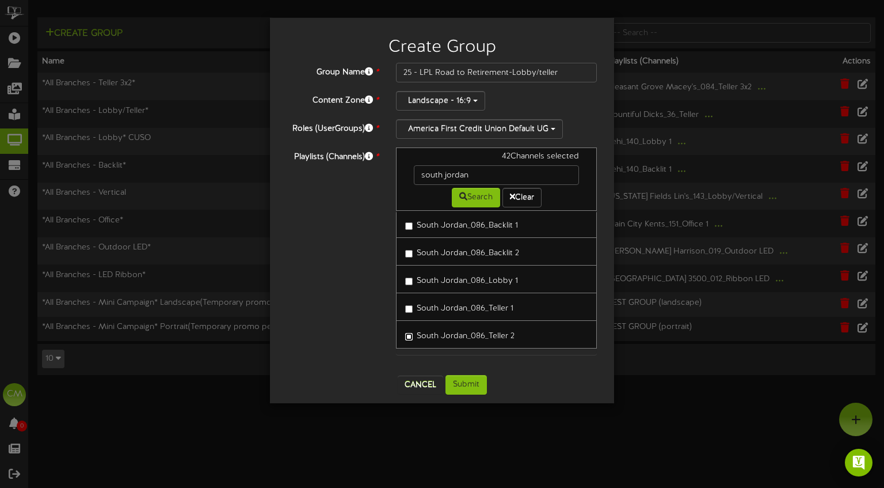
scroll to position [172, 0]
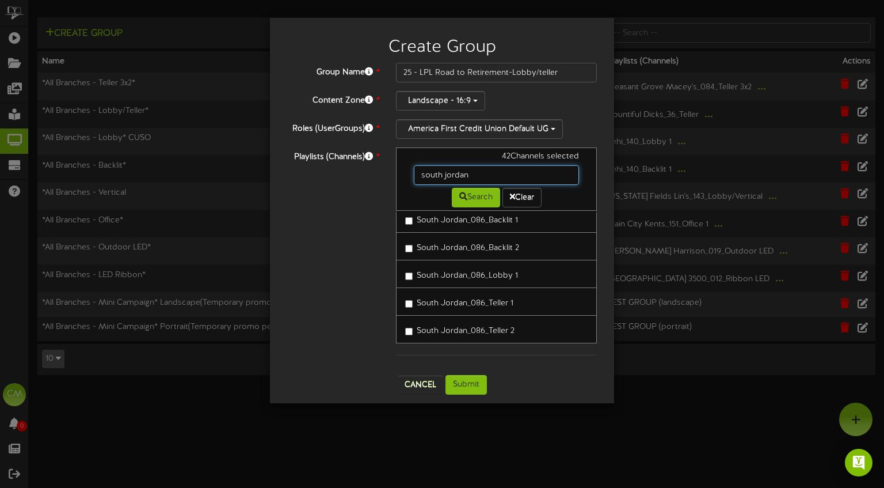
click at [491, 176] on input "south jordan" at bounding box center [496, 175] width 165 height 20
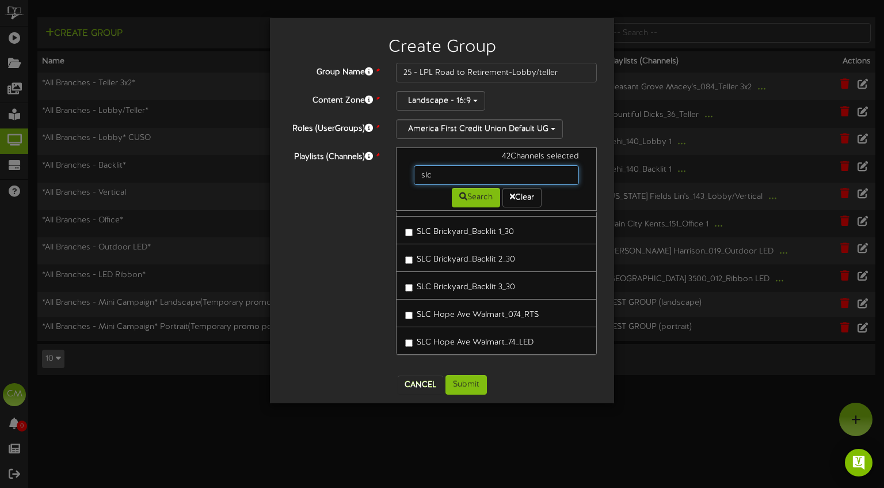
scroll to position [0, 0]
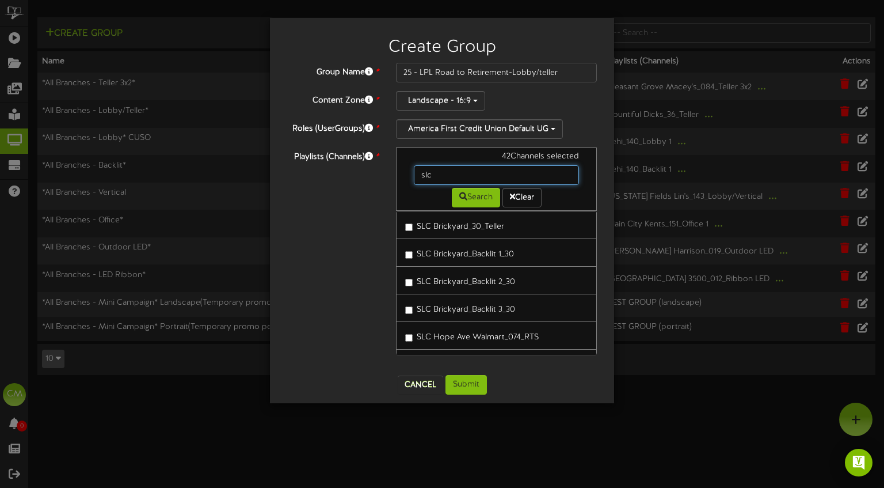
click at [463, 176] on input "slc" at bounding box center [496, 175] width 165 height 20
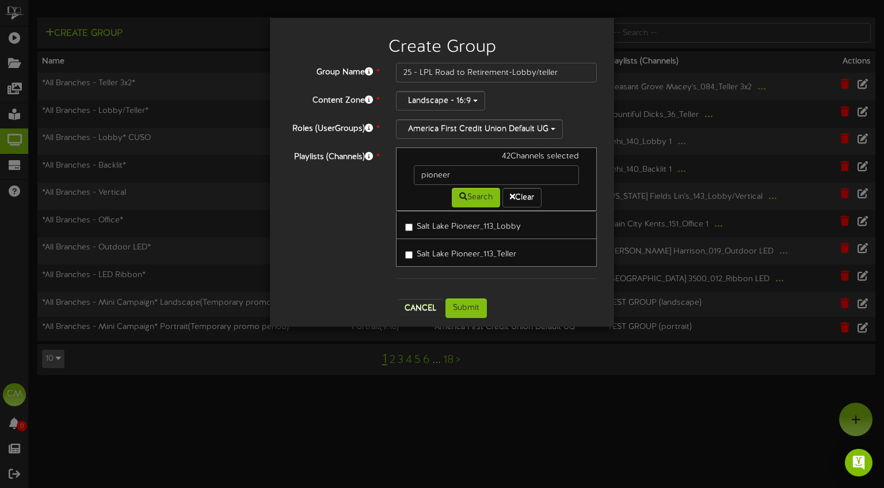
drag, startPoint x: 425, startPoint y: 229, endPoint x: 420, endPoint y: 237, distance: 9.3
click at [425, 229] on label "Salt Lake Pioneer_113_Lobby" at bounding box center [463, 225] width 116 height 16
drag, startPoint x: 418, startPoint y: 248, endPoint x: 442, endPoint y: 224, distance: 33.8
click at [418, 248] on label "Salt Lake Pioneer_113_Teller" at bounding box center [460, 253] width 111 height 16
click at [464, 173] on input "pioneer" at bounding box center [496, 175] width 165 height 20
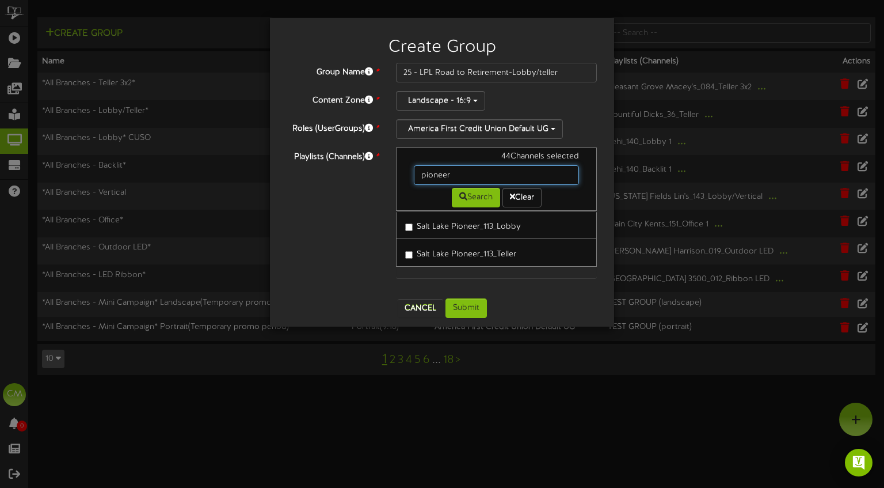
click at [464, 173] on input "pioneer" at bounding box center [496, 175] width 165 height 20
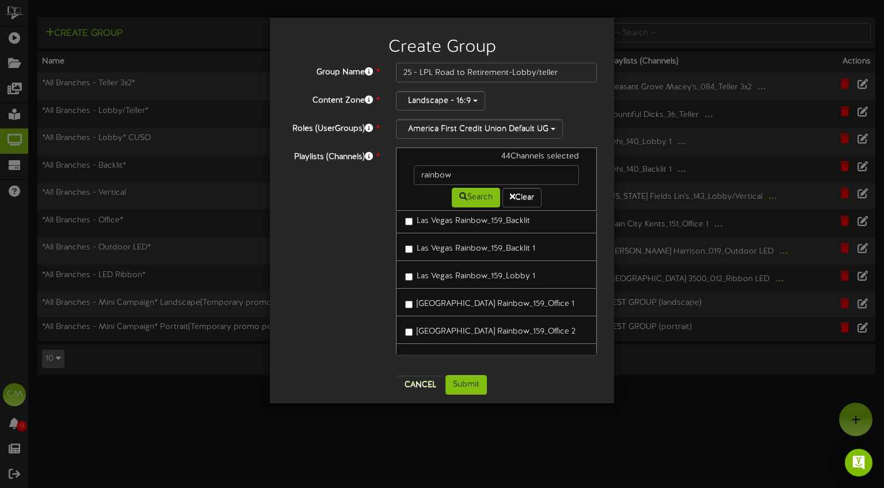
click at [432, 284] on link "Las Vegas Rainbow_159_Lobby 1" at bounding box center [496, 274] width 201 height 28
click at [407, 273] on label "Las Vegas Rainbow_159_Lobby 1" at bounding box center [470, 276] width 130 height 16
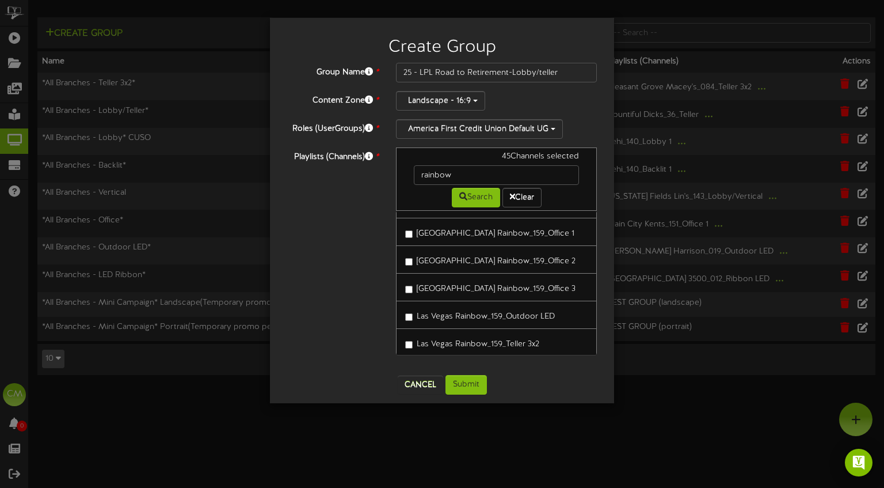
scroll to position [89, 0]
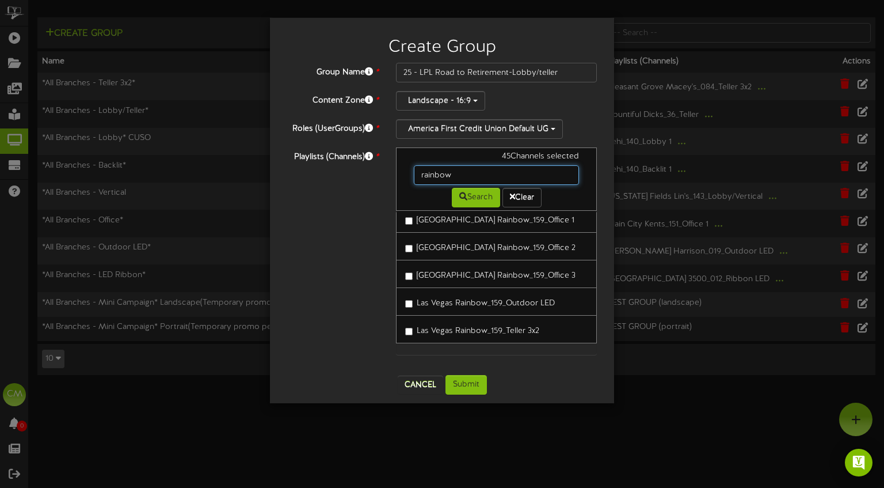
click at [472, 173] on input "rainbow" at bounding box center [496, 175] width 165 height 20
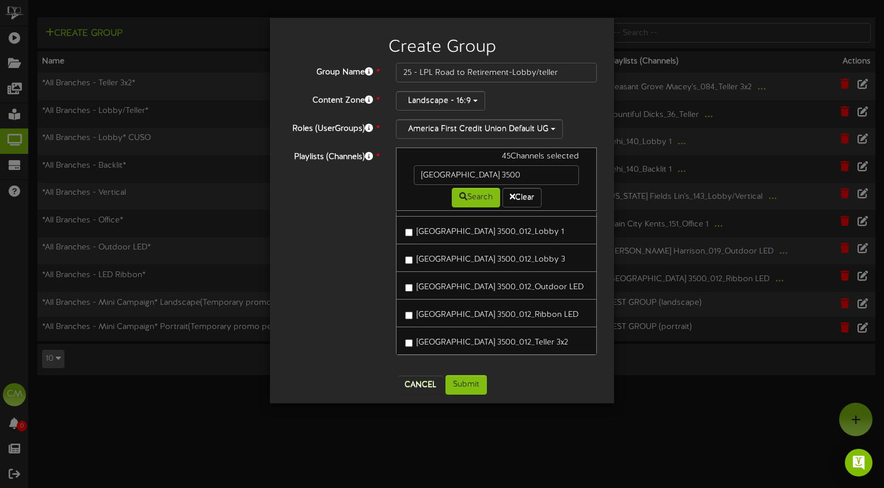
click at [502, 223] on label "West Valley 3500_012_Lobby 1" at bounding box center [484, 230] width 159 height 16
click at [481, 250] on label "West Valley 3500_012_Lobby 3" at bounding box center [485, 258] width 160 height 16
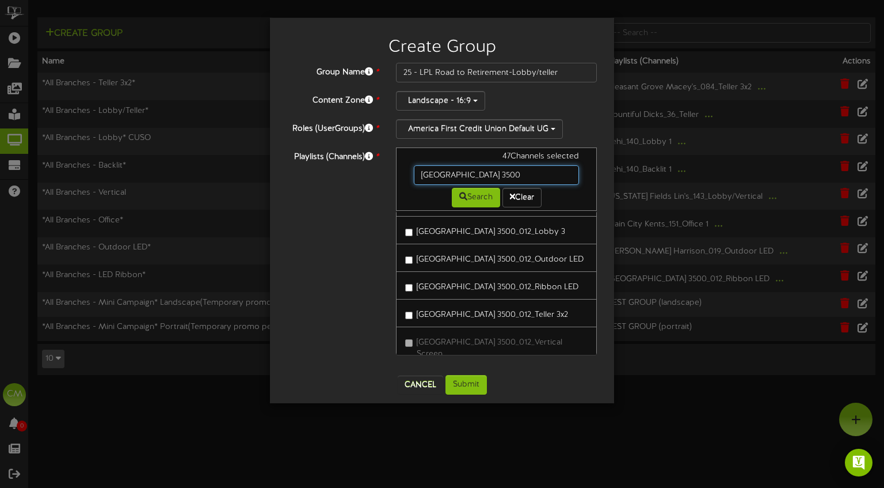
click at [489, 176] on input "west valley 3500" at bounding box center [496, 175] width 165 height 20
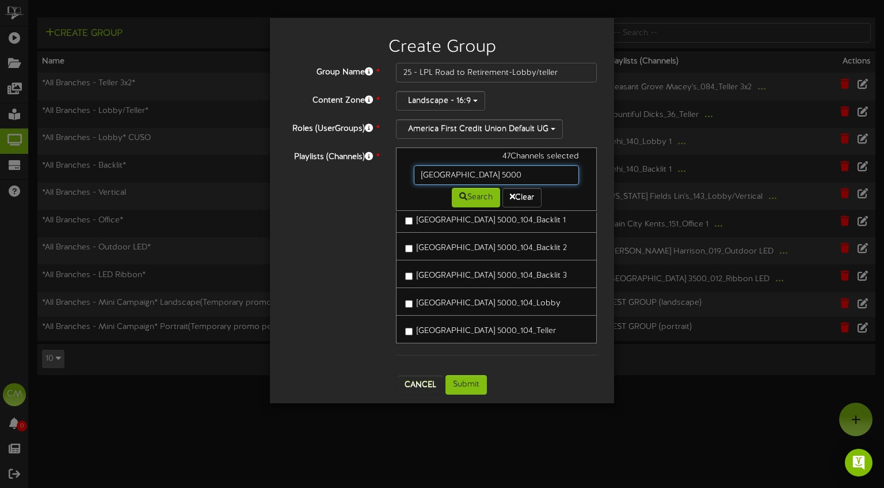
scroll to position [6, 0]
click at [487, 301] on label "West Valley 5000_104_Lobby" at bounding box center [482, 302] width 155 height 16
click at [473, 317] on link "West Valley 5000_104_Teller" at bounding box center [496, 329] width 201 height 28
click at [469, 322] on label "West Valley 5000_104_Teller" at bounding box center [480, 329] width 151 height 16
click at [495, 173] on input "west valley 5000" at bounding box center [496, 175] width 165 height 20
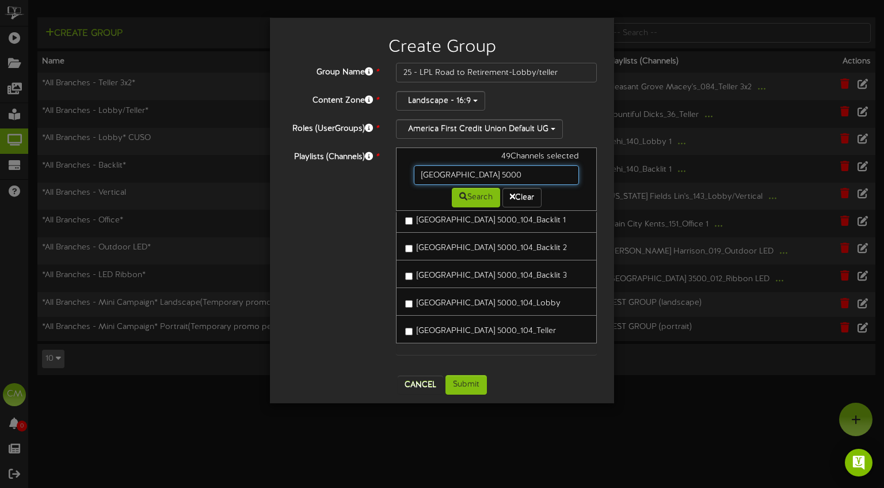
click at [495, 173] on input "west valley 5000" at bounding box center [496, 175] width 165 height 20
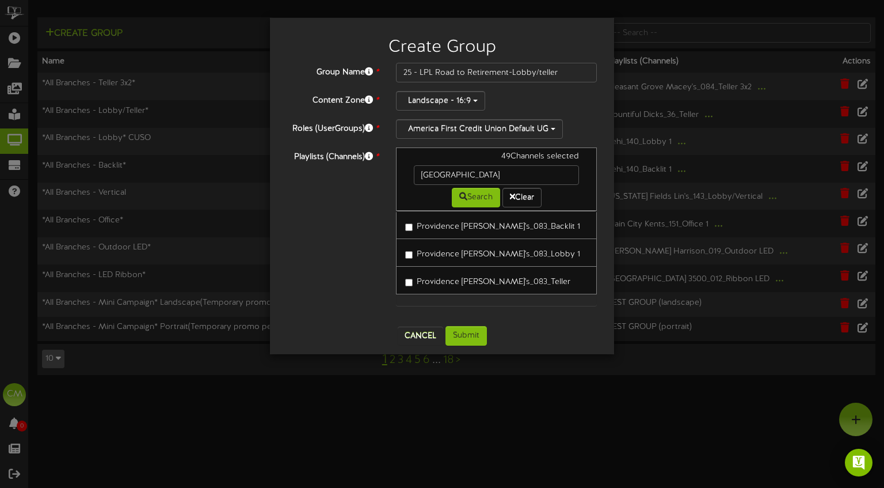
click at [478, 281] on label "Providence Macey's_083_Teller" at bounding box center [487, 280] width 165 height 16
click at [491, 256] on label "Providence Macey's_083_Lobby 1" at bounding box center [492, 253] width 175 height 16
click at [491, 176] on input "providence" at bounding box center [496, 175] width 165 height 20
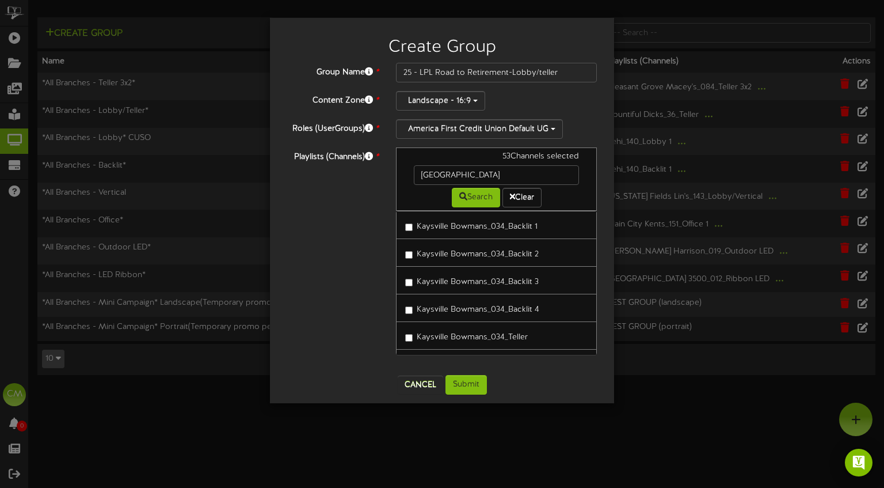
click at [412, 332] on label "Kaysville Bowmans_034_Teller" at bounding box center [466, 336] width 123 height 16
click at [415, 311] on label "Kaysville Bowmans_034_Teller 2" at bounding box center [469, 306] width 129 height 16
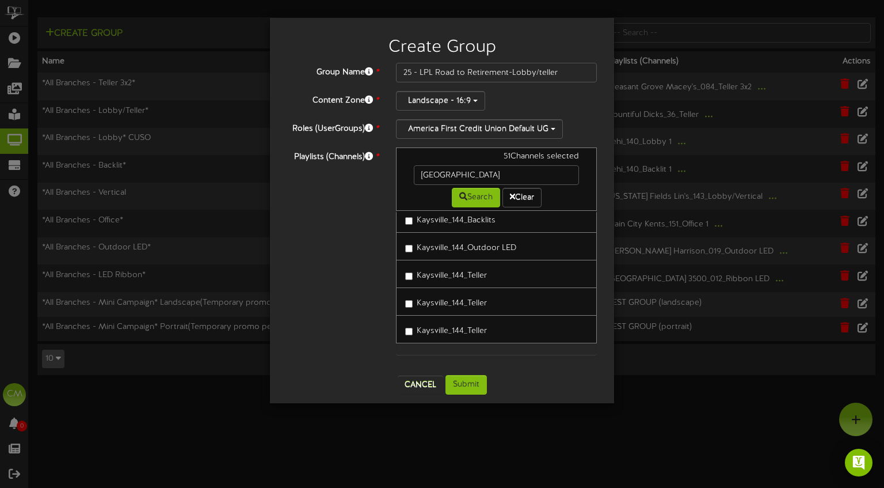
drag, startPoint x: 409, startPoint y: 280, endPoint x: 409, endPoint y: 286, distance: 5.8
click at [409, 280] on label "Kaysville_144_Teller" at bounding box center [446, 274] width 82 height 16
click at [460, 179] on input "kaysville" at bounding box center [496, 175] width 165 height 20
type input "saratoga springs"
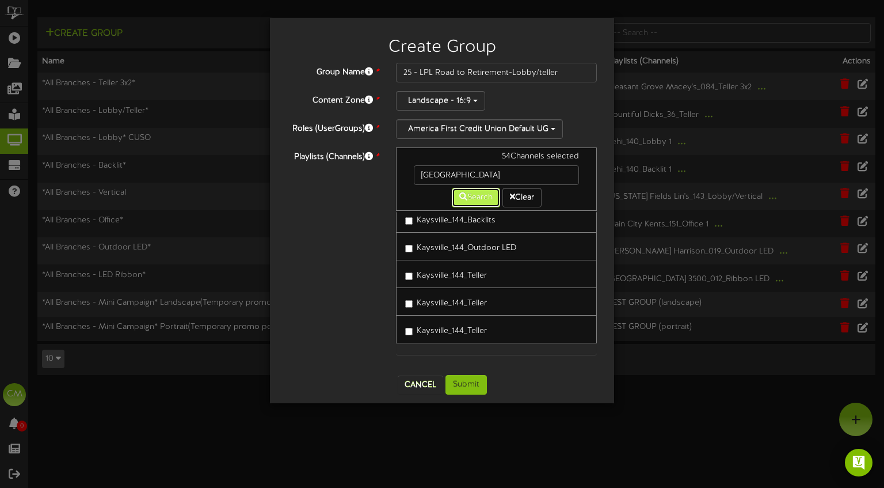
click at [468, 197] on button "Search" at bounding box center [476, 198] width 48 height 20
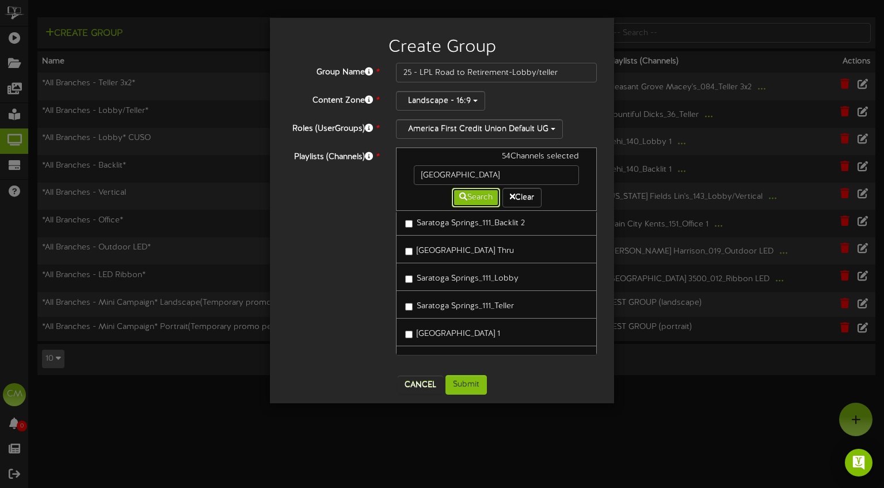
scroll to position [29, 0]
click at [410, 277] on label "Saratoga Springs_111_Teller" at bounding box center [459, 279] width 109 height 16
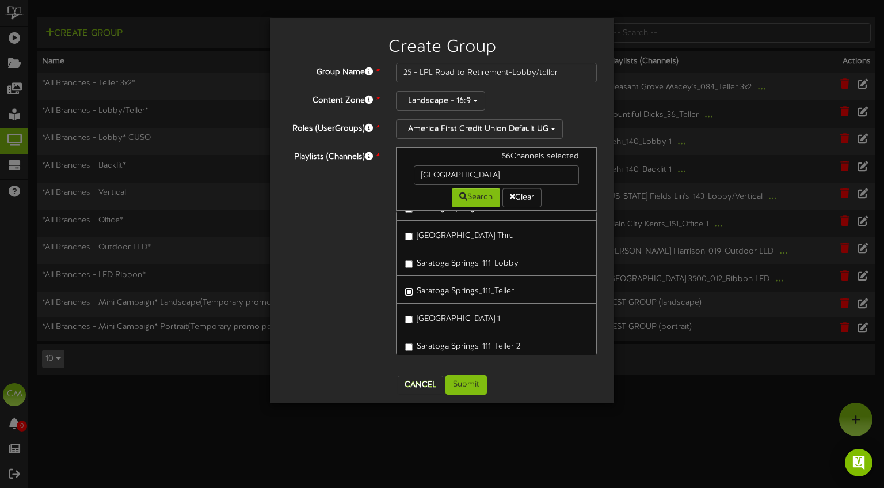
scroll to position [62, 0]
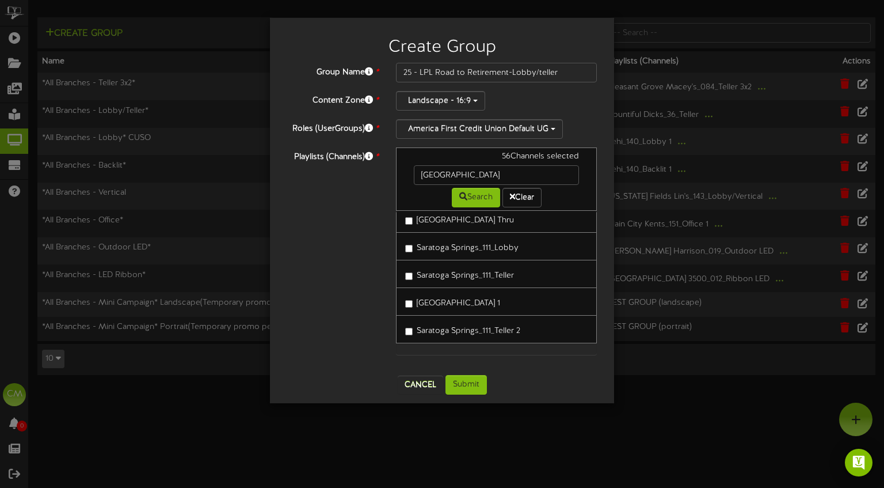
click at [413, 301] on label "Saratoga Springs_111_Teller 1" at bounding box center [452, 302] width 95 height 16
click at [412, 326] on label "Saratoga Springs_111_Teller 2" at bounding box center [462, 329] width 115 height 16
click at [476, 378] on button "Submit" at bounding box center [466, 385] width 41 height 20
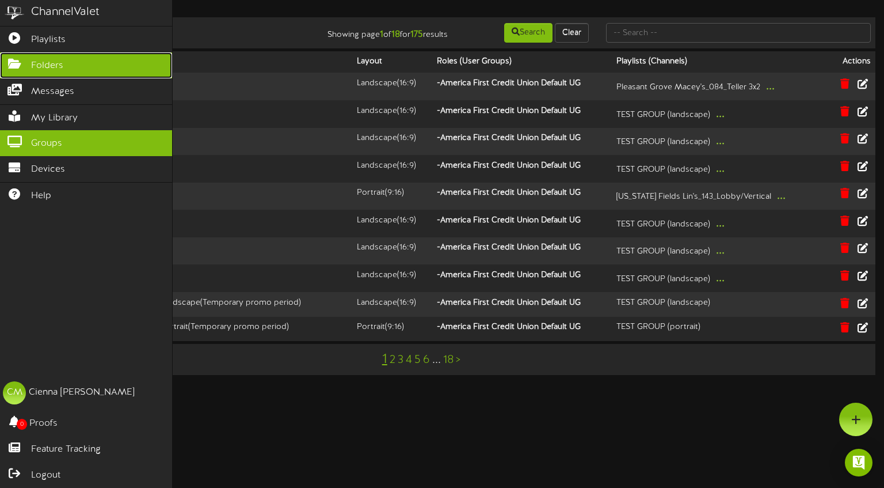
click at [45, 66] on span "Folders" at bounding box center [47, 65] width 32 height 13
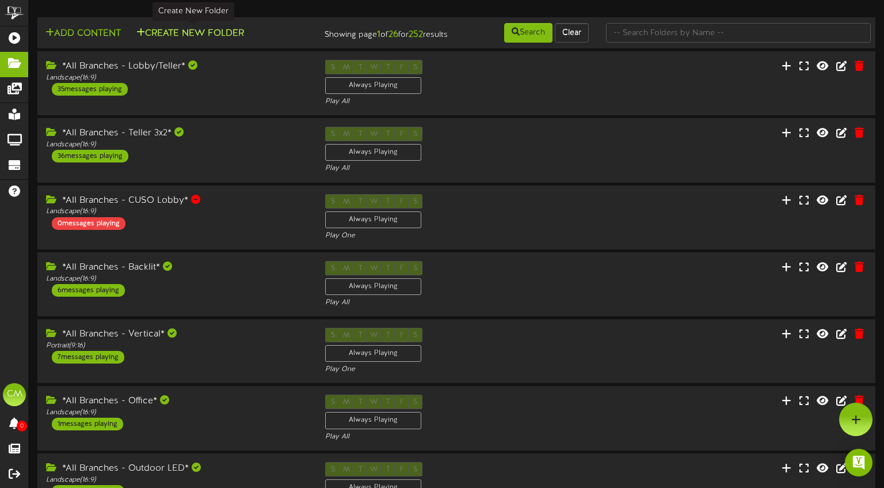
click at [176, 36] on button "Create New Folder" at bounding box center [190, 33] width 115 height 14
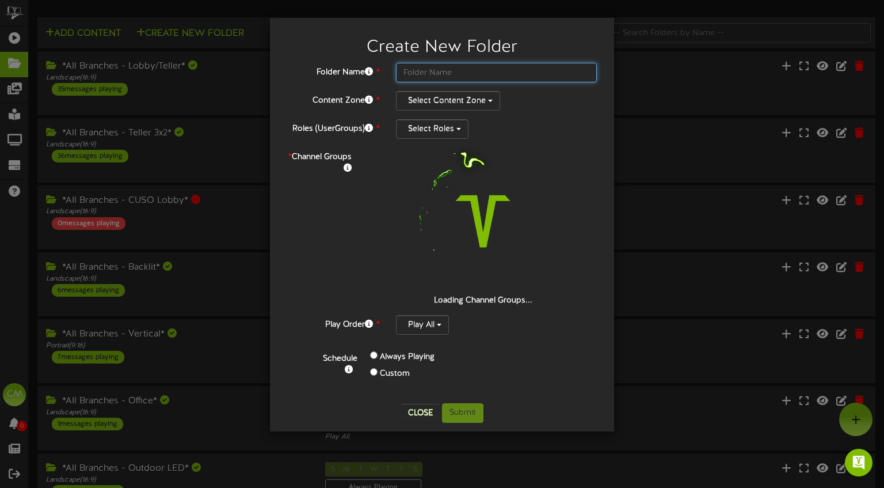
click at [416, 73] on input "text" at bounding box center [496, 73] width 201 height 20
paste input "25 - LPL Road to Retirement Overarching Campaign Update-Jul-Dec"
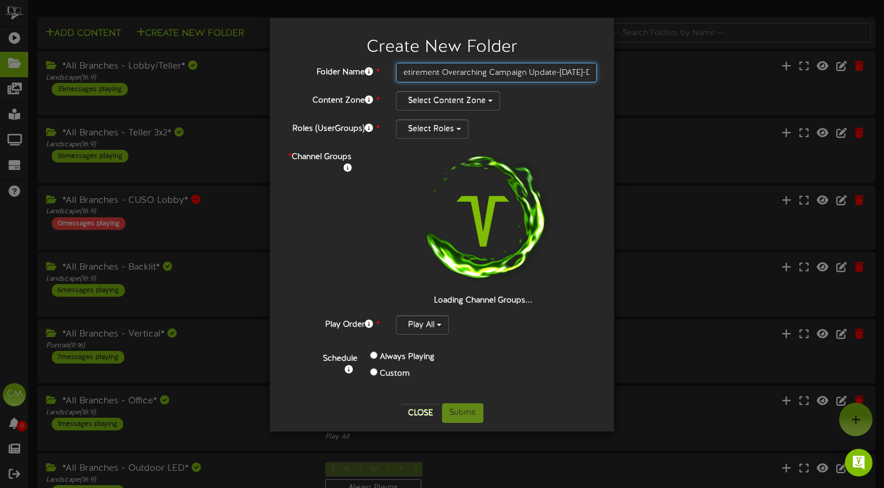
drag, startPoint x: 442, startPoint y: 75, endPoint x: 525, endPoint y: 75, distance: 83.5
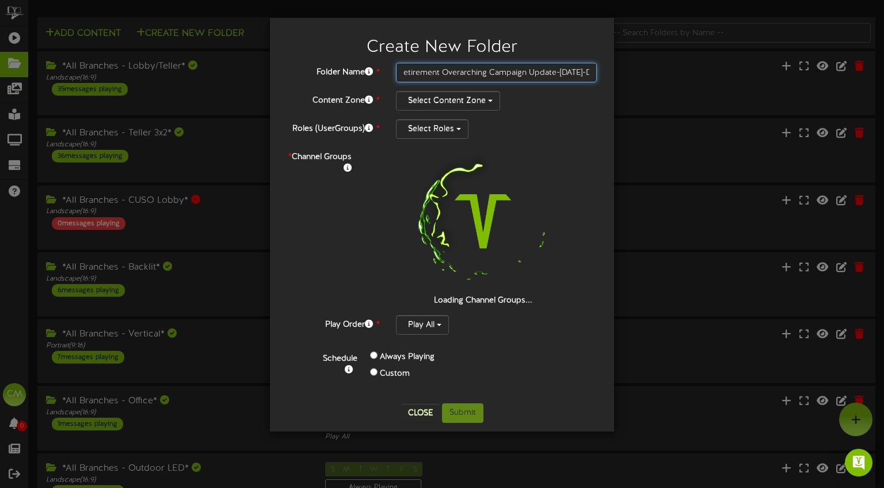
click at [525, 75] on input "25 - LPL Road to Retirement Overarching Campaign Update-Jul-Dec" at bounding box center [496, 73] width 201 height 20
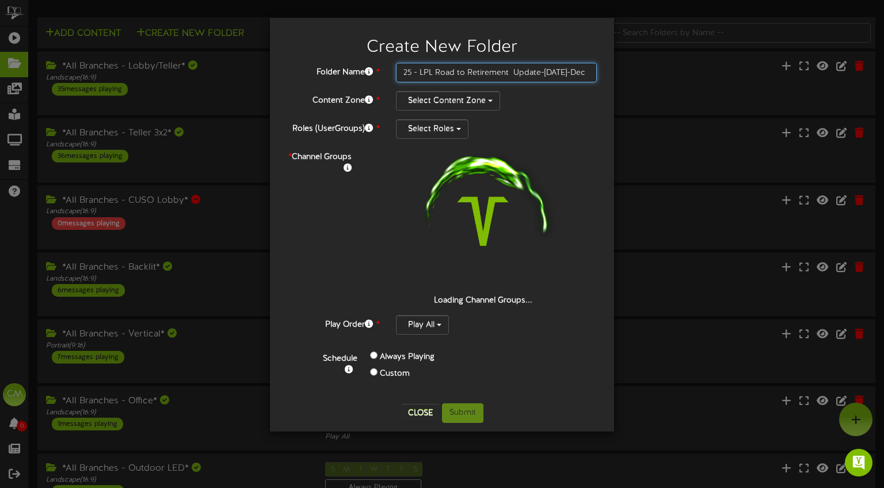
drag, startPoint x: 575, startPoint y: 75, endPoint x: 546, endPoint y: 76, distance: 28.2
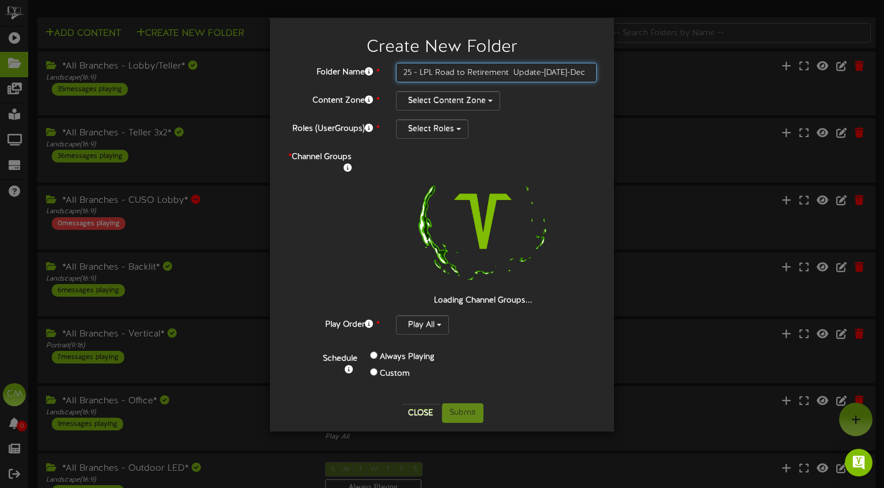
click at [546, 76] on input "25 - LPL Road to Retirement Update-Jul-Dec" at bounding box center [496, 73] width 201 height 20
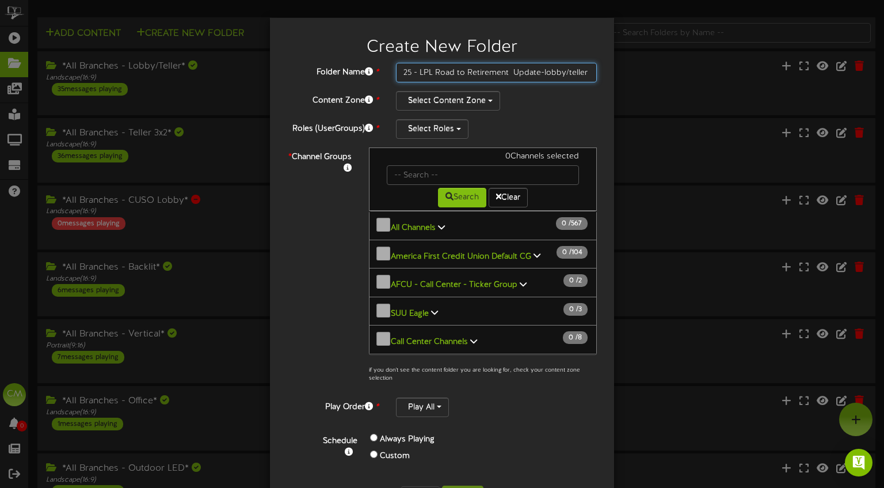
drag, startPoint x: 513, startPoint y: 73, endPoint x: 557, endPoint y: 68, distance: 44.6
click at [519, 73] on input "25 - LPL Road to Retirement Update-lobby/teller" at bounding box center [496, 73] width 201 height 20
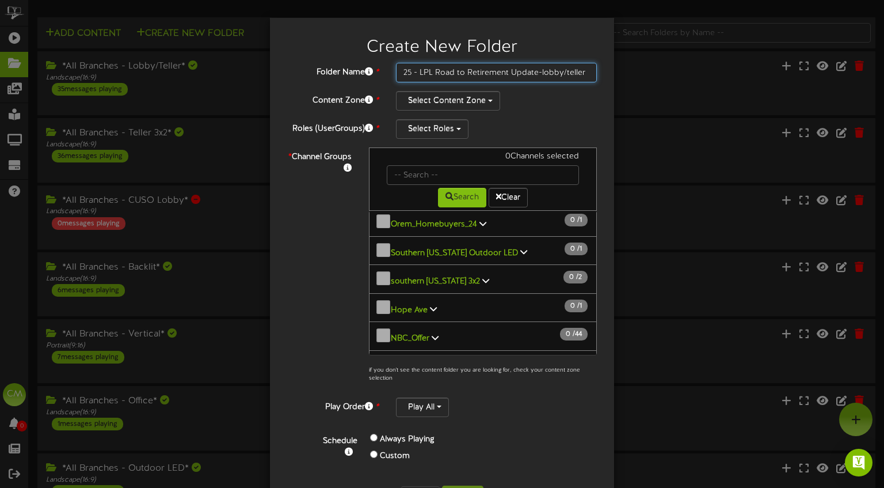
scroll to position [43, 0]
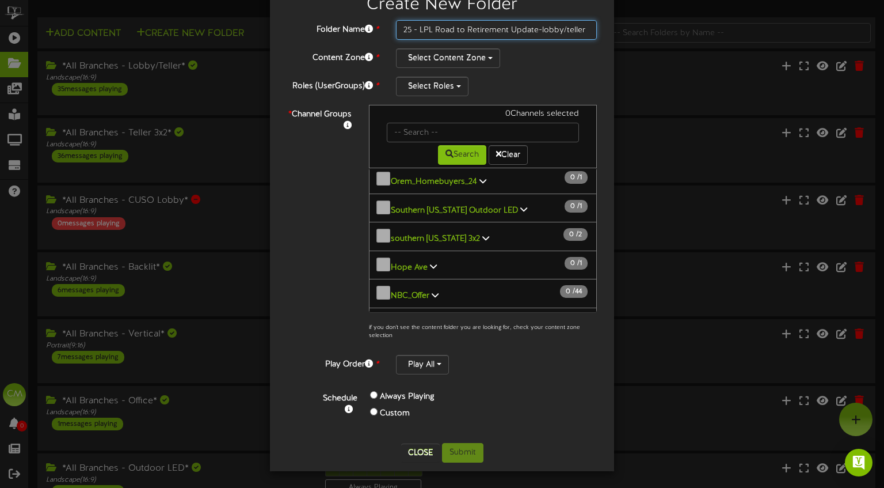
type input "25 - LPL Road to Retirement Update-lobby/teller"
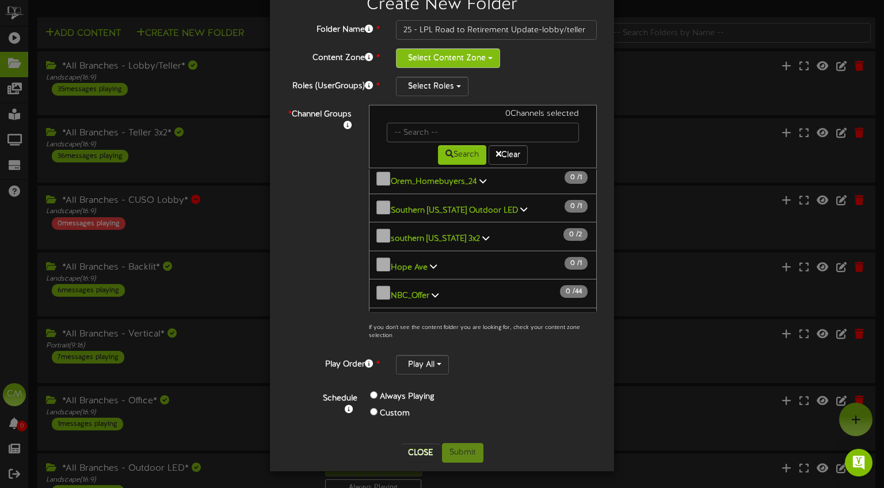
click at [489, 52] on button "Select Content Zone" at bounding box center [448, 58] width 104 height 20
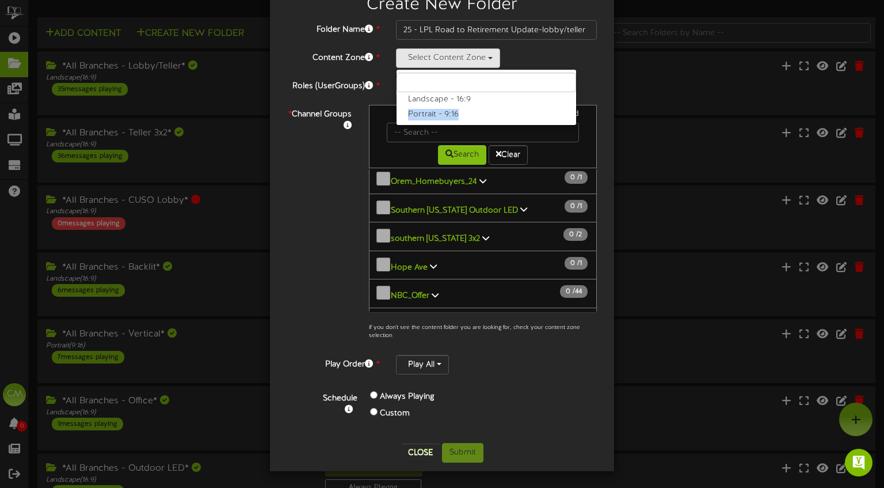
drag, startPoint x: 485, startPoint y: 115, endPoint x: 469, endPoint y: 96, distance: 24.9
click at [479, 96] on ul "Landscape - 16:9 Portrait - 9:16" at bounding box center [486, 97] width 181 height 56
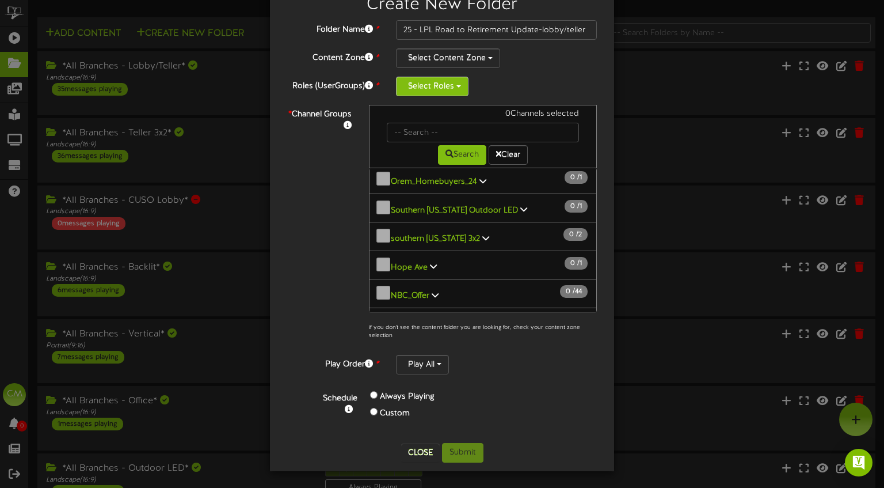
click at [459, 96] on button "Select Roles" at bounding box center [432, 87] width 73 height 20
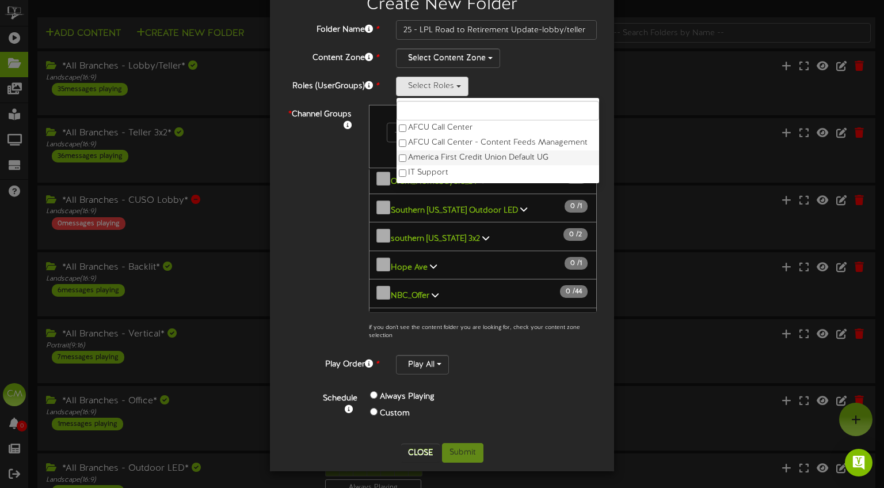
click at [450, 154] on label "America First Credit Union Default UG" at bounding box center [498, 157] width 203 height 15
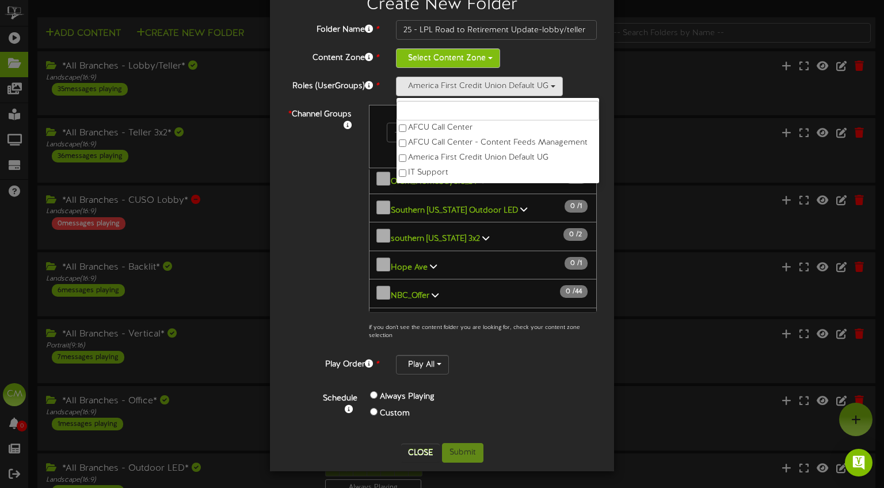
click at [454, 57] on button "Select Content Zone" at bounding box center [448, 58] width 104 height 20
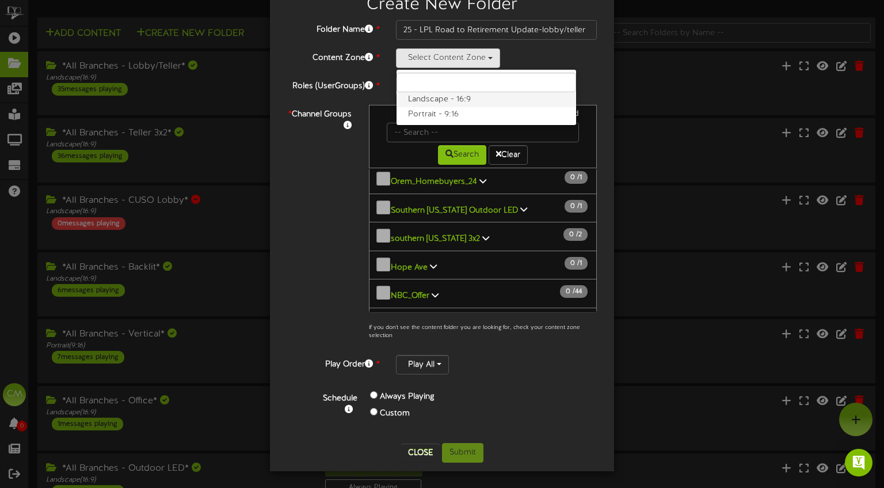
click at [469, 97] on label "Landscape - 16:9" at bounding box center [487, 99] width 180 height 15
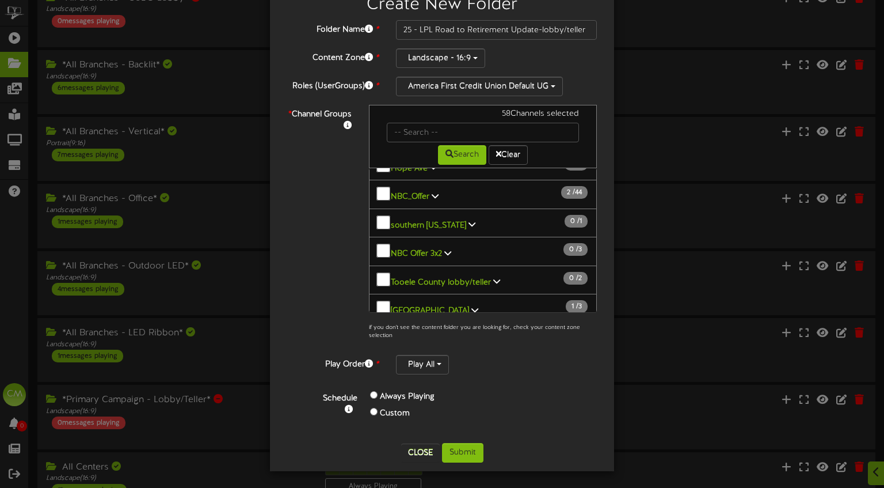
scroll to position [203, 0]
click at [472, 445] on button "Submit" at bounding box center [462, 453] width 41 height 20
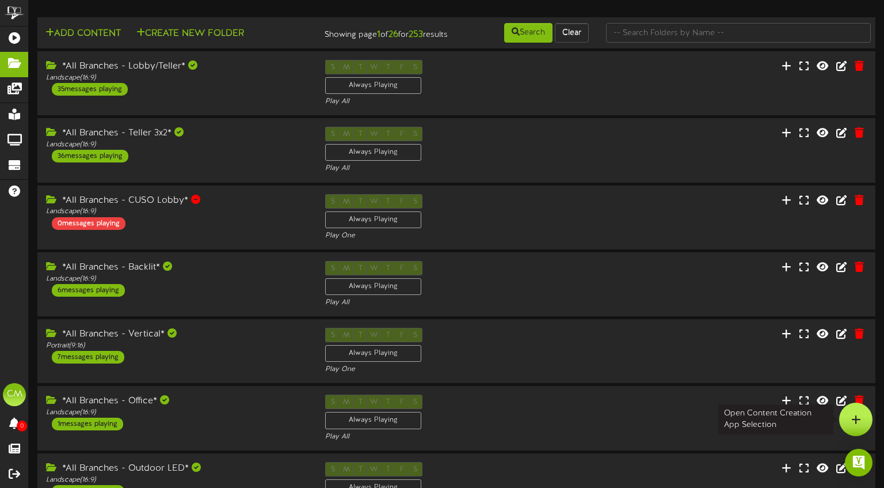
click at [851, 411] on div at bounding box center [855, 418] width 33 height 33
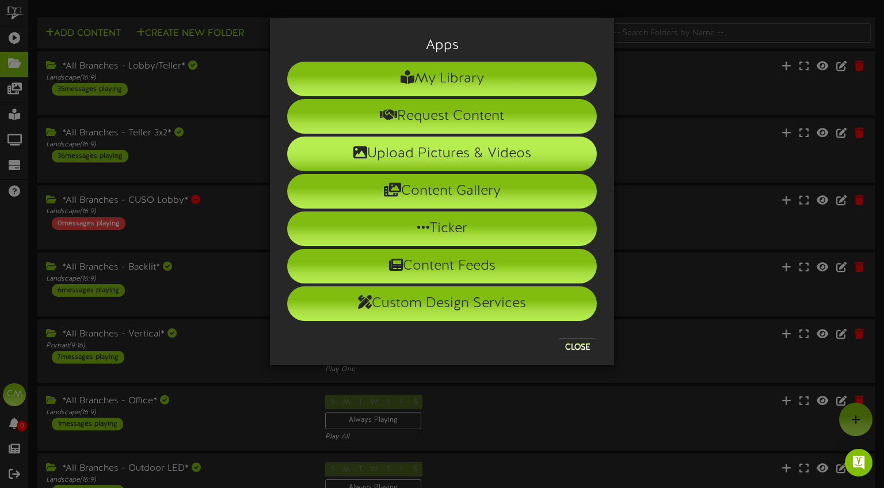
click at [426, 154] on li "Upload Pictures & Videos" at bounding box center [442, 153] width 310 height 35
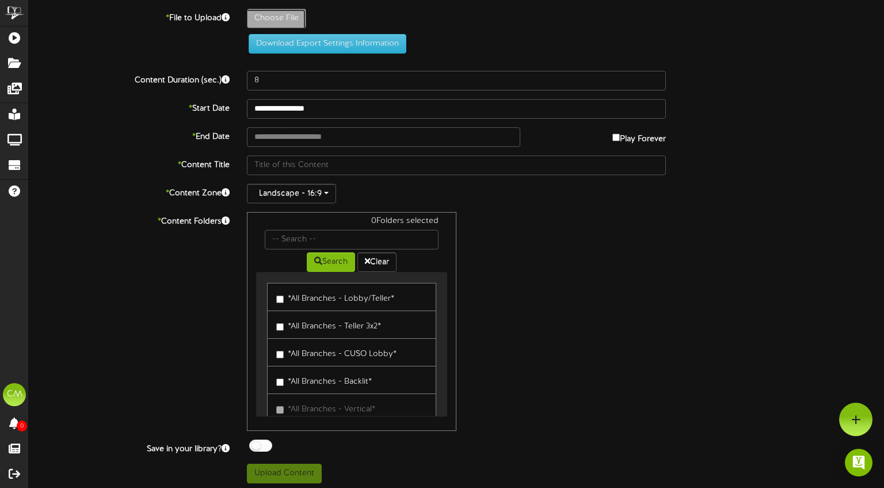
type input "**********"
type input "25_04_LPLRoadToRetirementOverarchingCampaignUpdate-Revel"
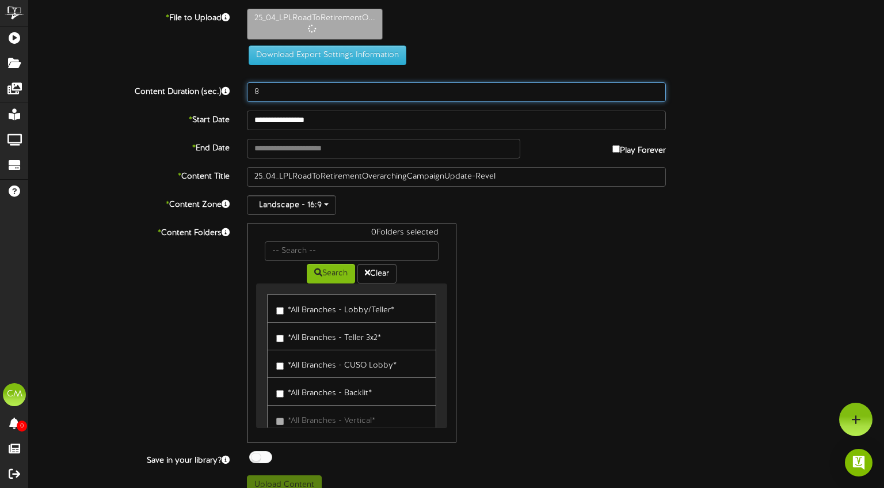
click at [277, 97] on input "8" at bounding box center [456, 92] width 419 height 20
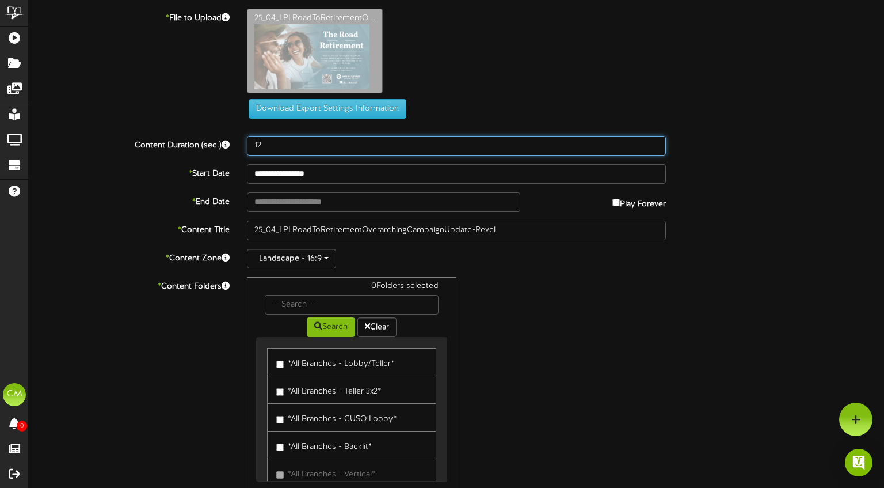
type input "12"
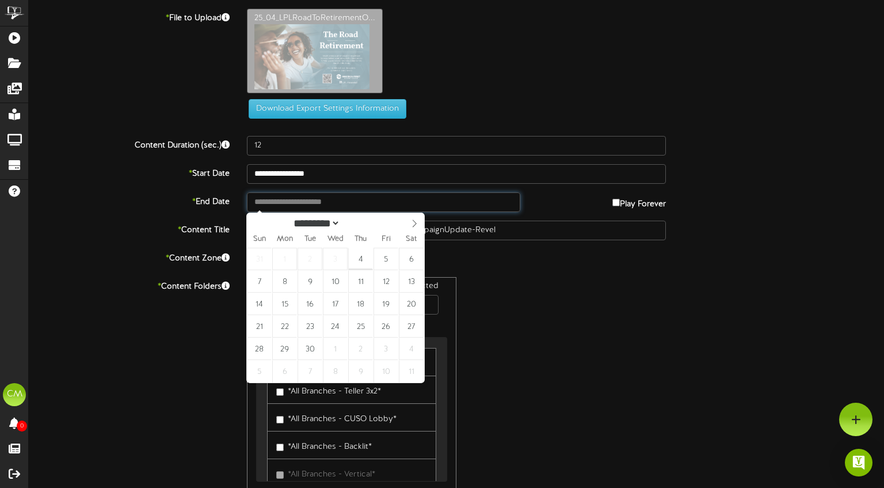
click at [286, 200] on input "text" at bounding box center [383, 202] width 273 height 20
type input "**********"
click at [417, 227] on icon at bounding box center [415, 223] width 8 height 8
select select "**"
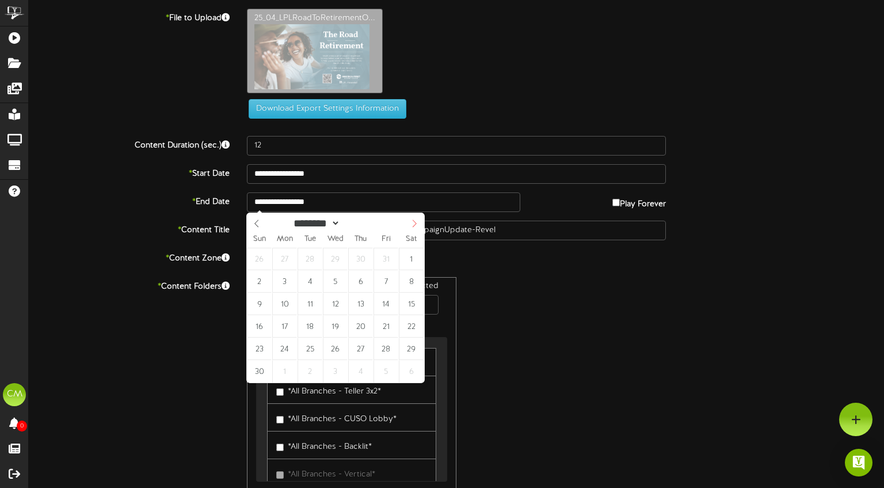
click at [417, 227] on icon at bounding box center [415, 223] width 8 height 8
type input "**********"
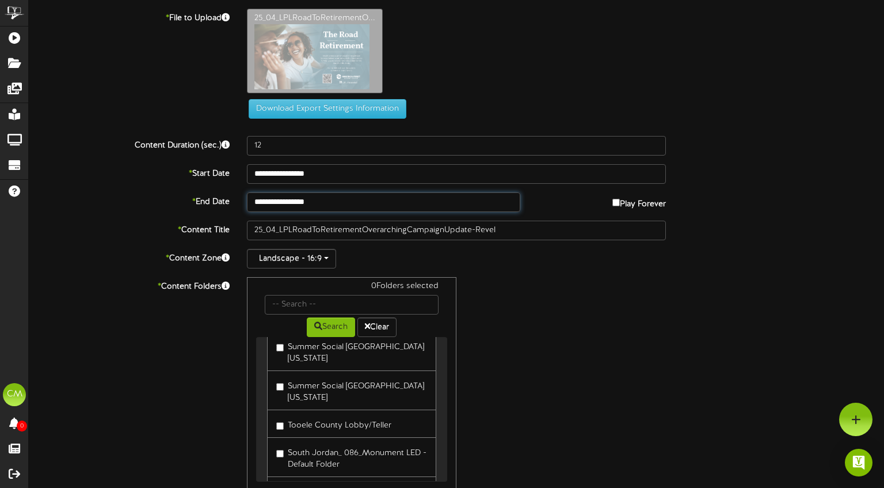
scroll to position [69, 0]
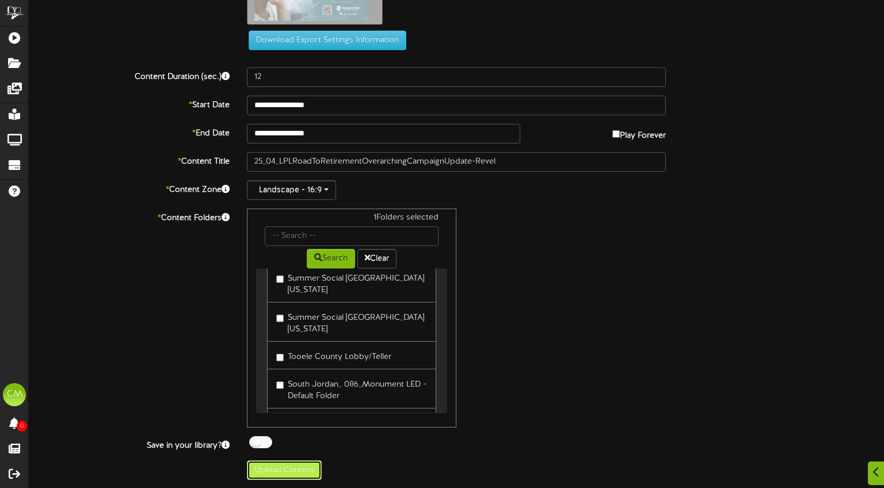
click at [310, 469] on button "Upload Content" at bounding box center [284, 470] width 75 height 20
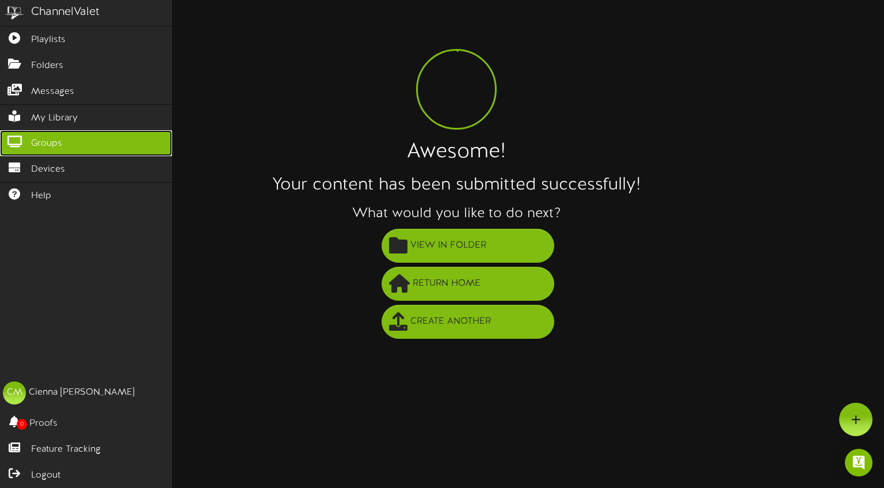
click at [62, 142] on span "Groups" at bounding box center [46, 143] width 31 height 13
